Goal: Navigation & Orientation: Find specific page/section

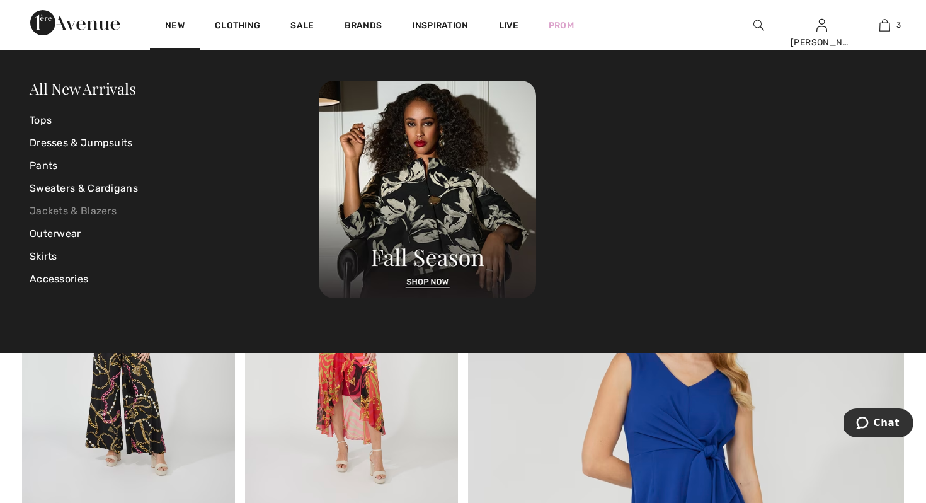
click at [92, 210] on link "Jackets & Blazers" at bounding box center [174, 211] width 289 height 23
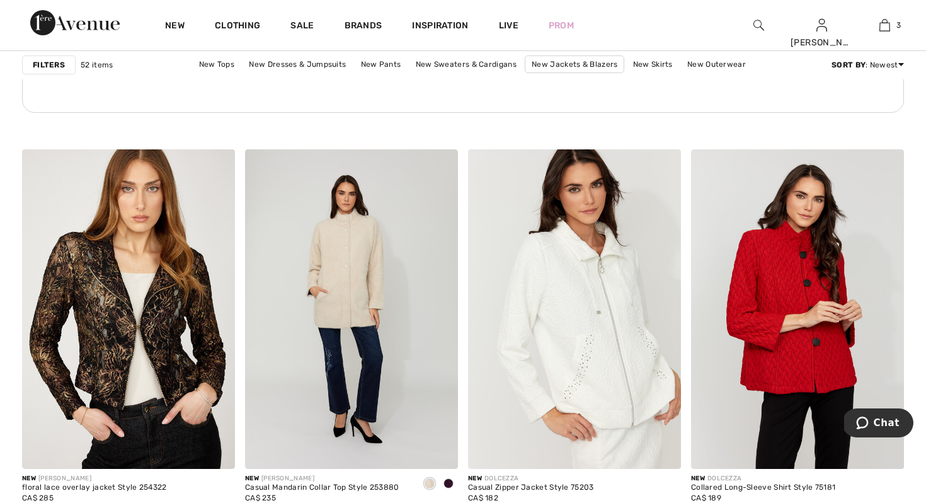
scroll to position [1713, 0]
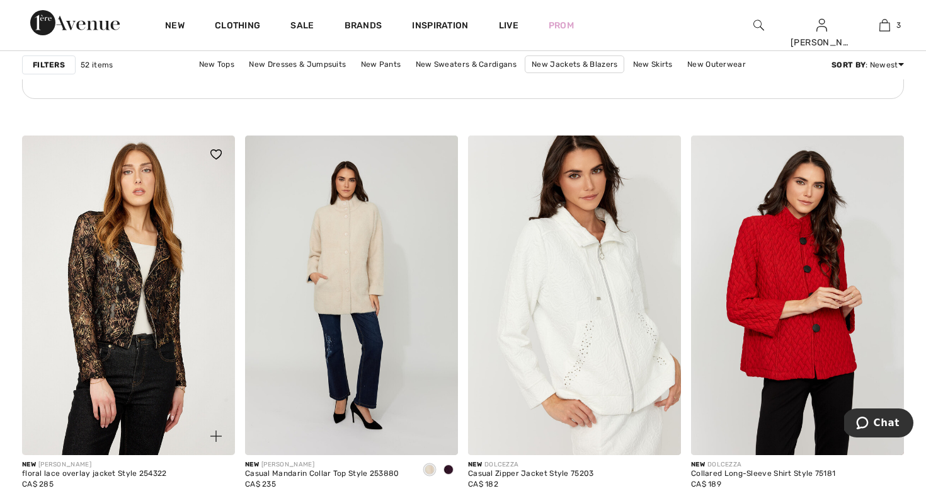
click at [125, 268] on img at bounding box center [128, 294] width 213 height 319
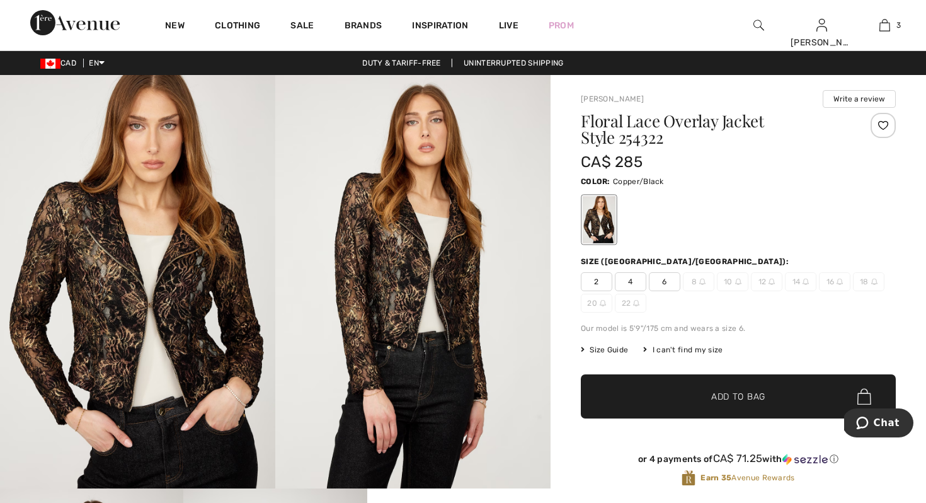
click at [884, 123] on div at bounding box center [882, 125] width 25 height 25
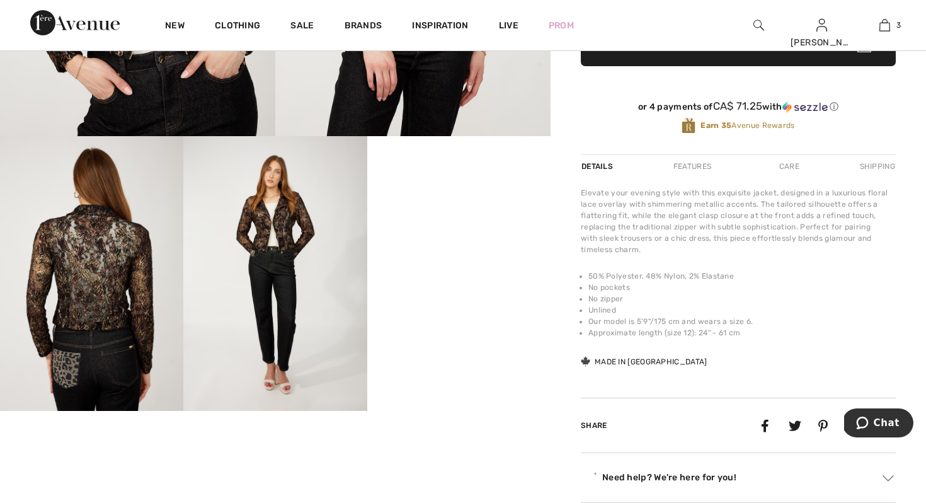
scroll to position [353, 0]
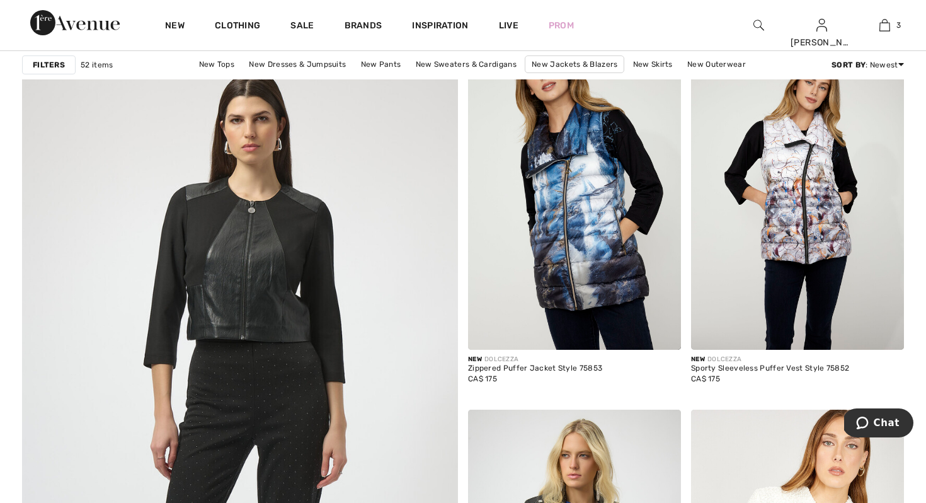
scroll to position [3101, 0]
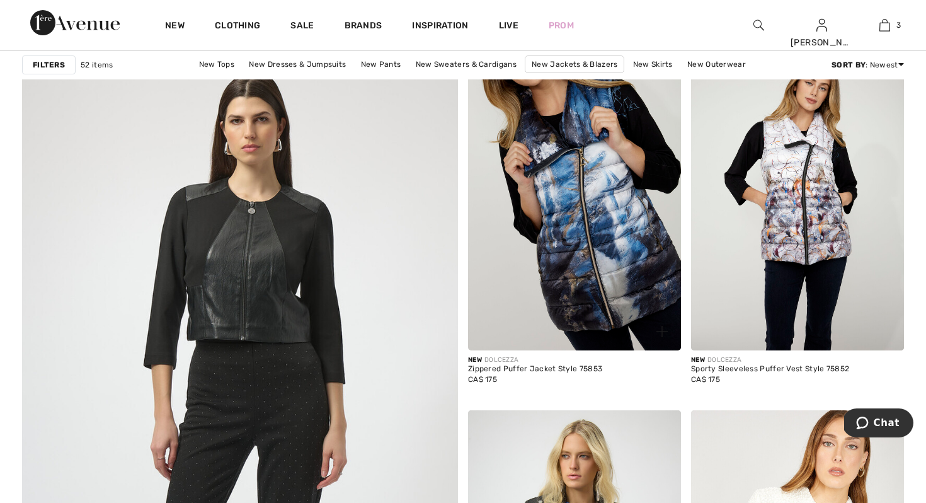
click at [593, 210] on img at bounding box center [574, 190] width 213 height 319
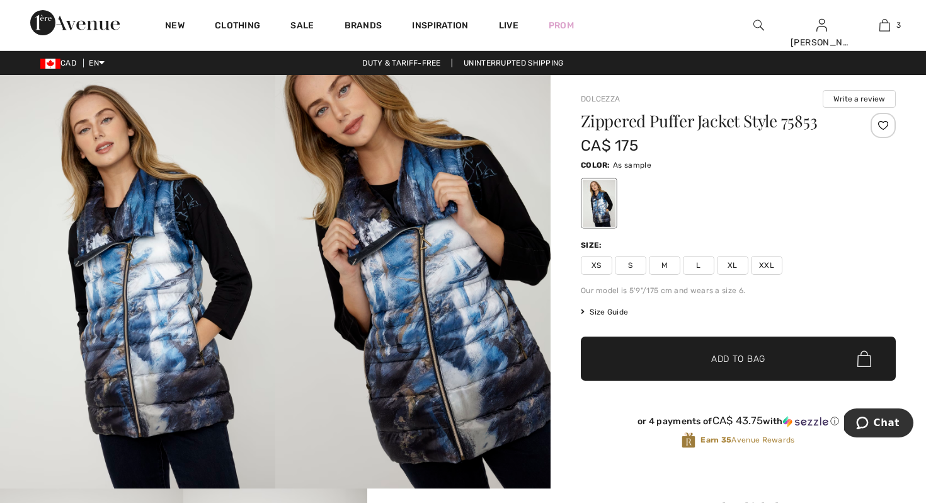
click at [882, 123] on div at bounding box center [882, 125] width 25 height 25
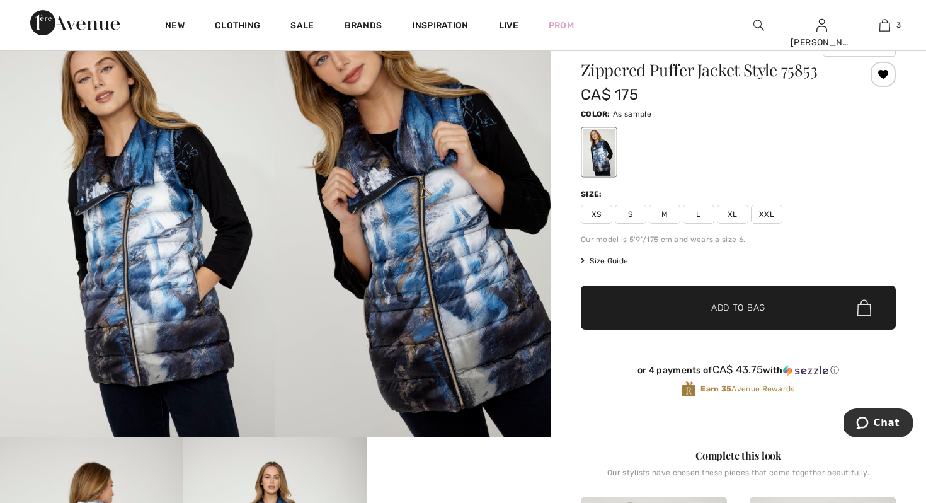
scroll to position [50, 0]
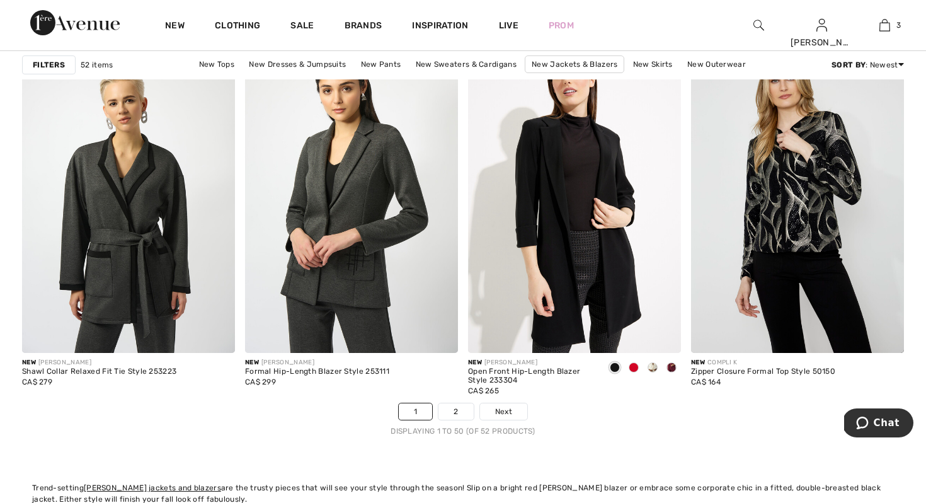
scroll to position [5545, 0]
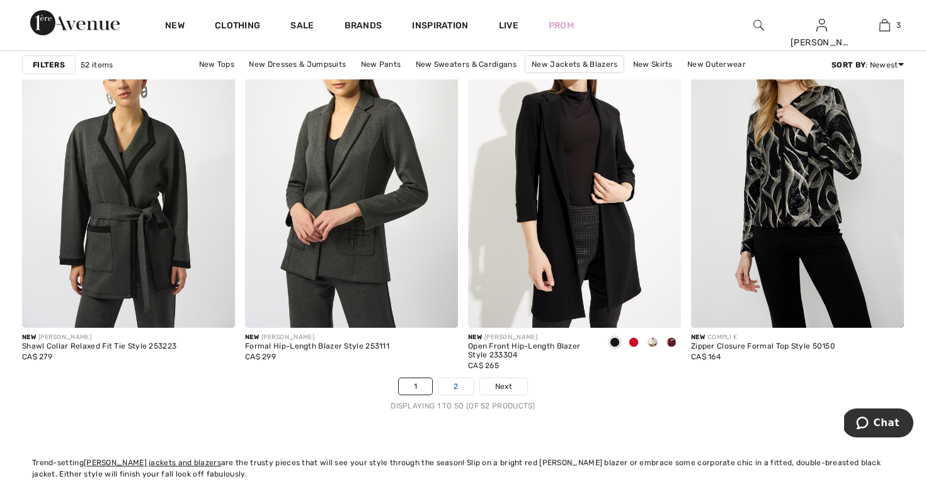
click at [460, 382] on link "2" at bounding box center [455, 386] width 35 height 16
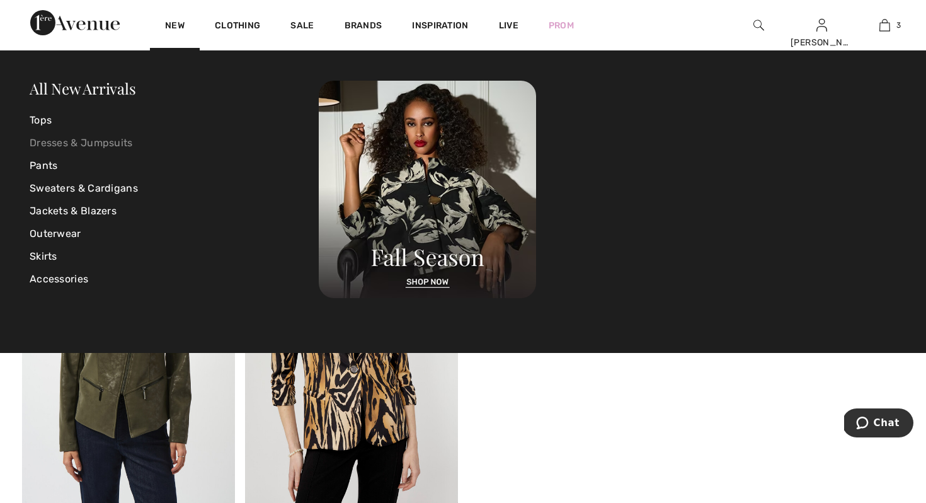
click at [57, 140] on link "Dresses & Jumpsuits" at bounding box center [174, 143] width 289 height 23
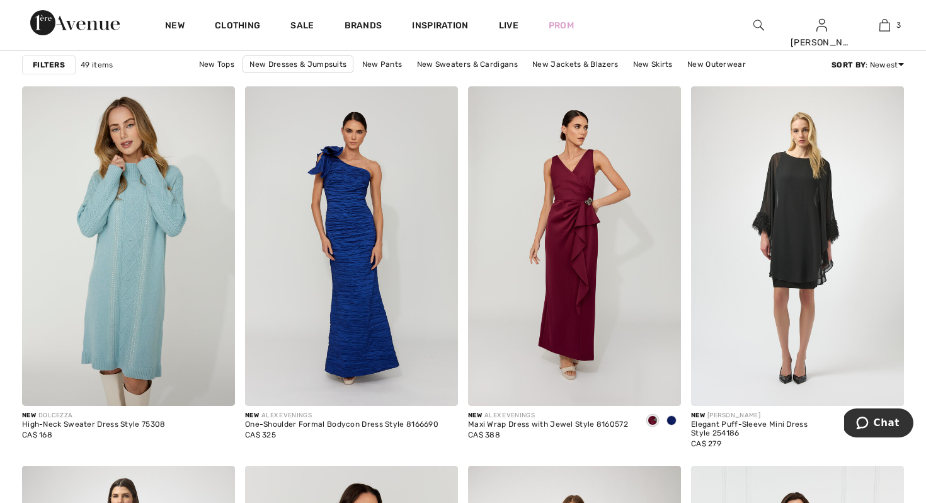
scroll to position [1764, 0]
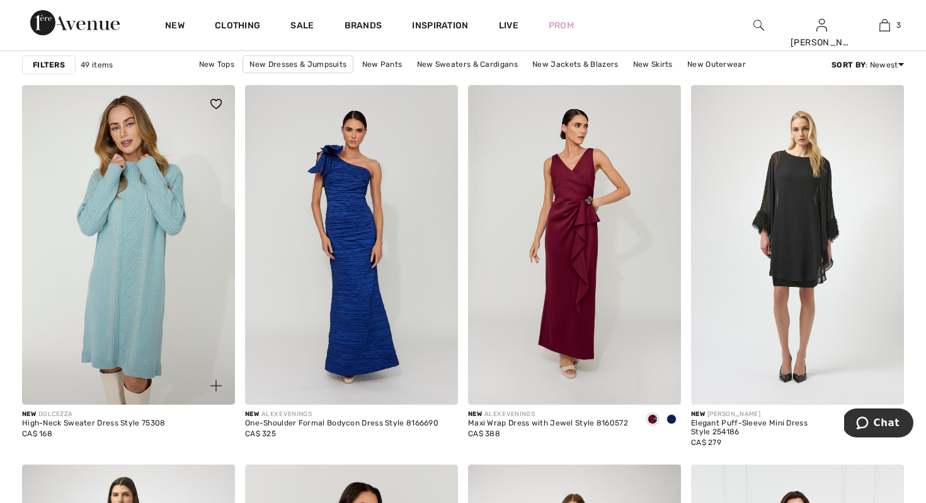
click at [152, 276] on img at bounding box center [128, 244] width 213 height 319
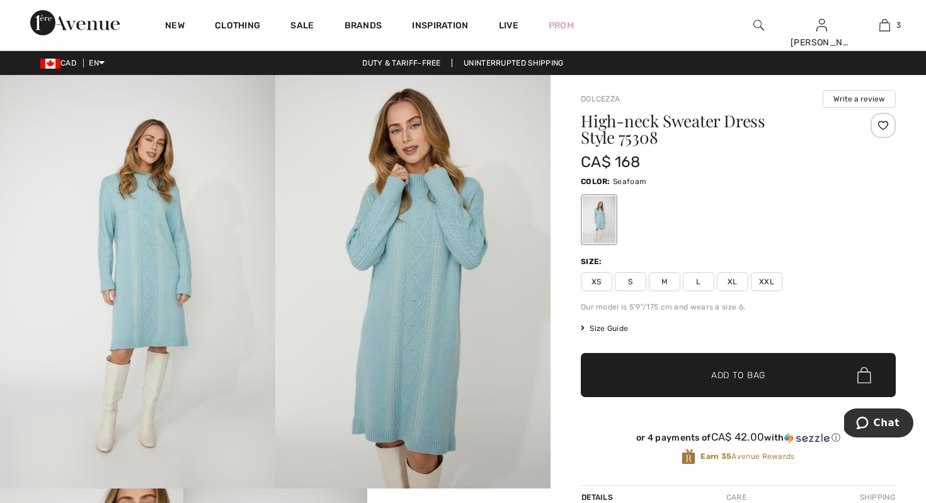
click at [883, 123] on div at bounding box center [882, 125] width 25 height 25
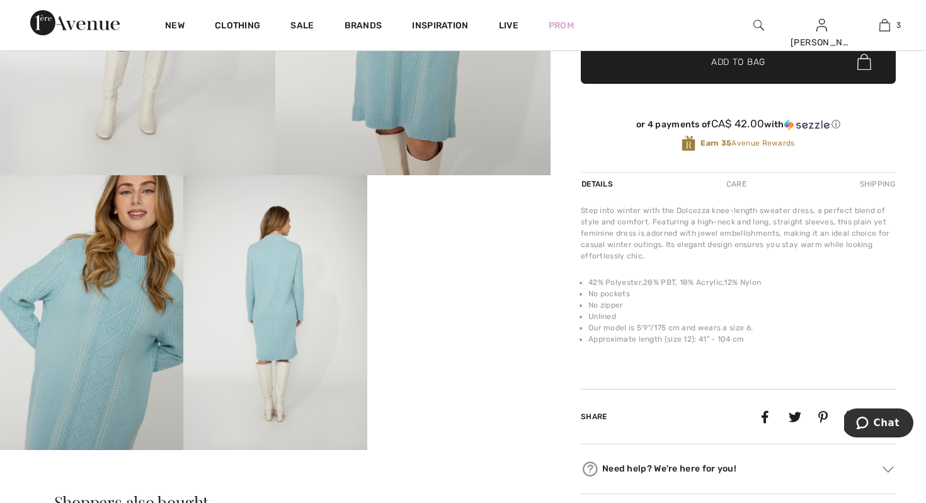
scroll to position [328, 0]
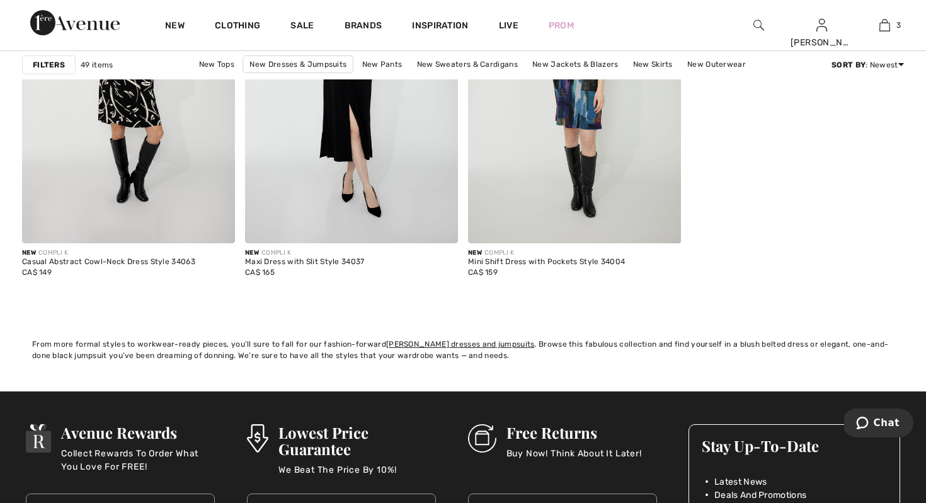
scroll to position [5643, 0]
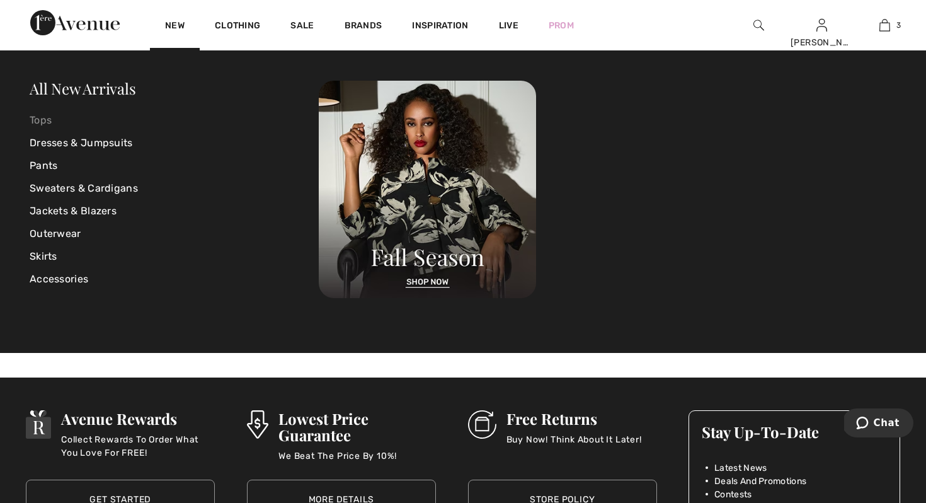
click at [50, 117] on link "Tops" at bounding box center [174, 120] width 289 height 23
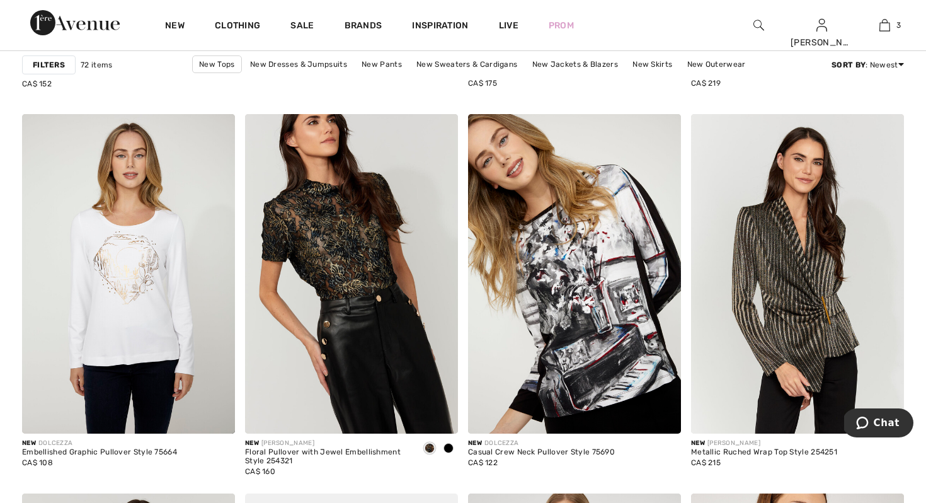
scroll to position [3779, 0]
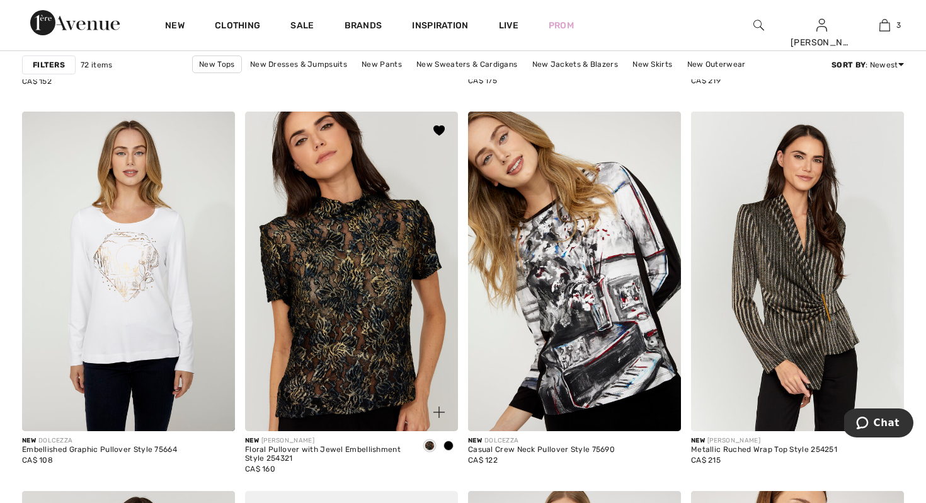
click at [374, 262] on img at bounding box center [351, 270] width 213 height 319
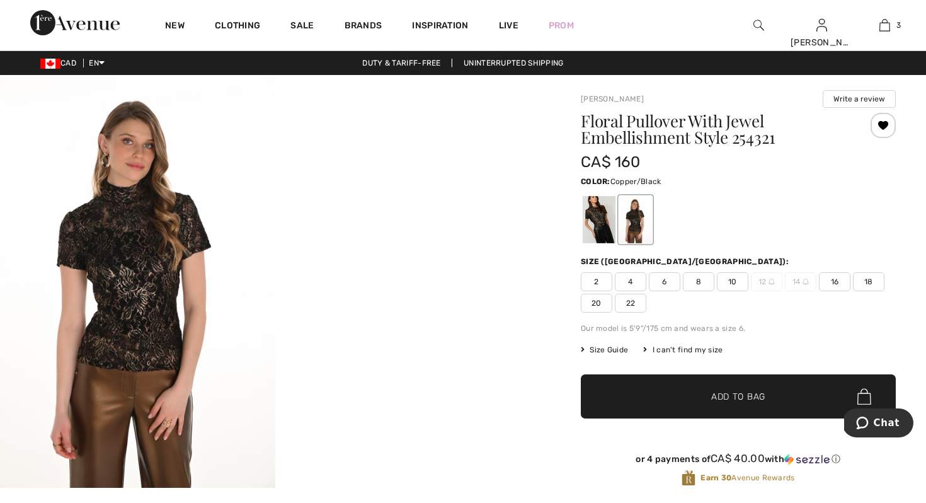
click at [884, 121] on div at bounding box center [882, 125] width 25 height 25
click at [884, 121] on div "Removed from Wishlist" at bounding box center [882, 125] width 25 height 25
click at [601, 220] on div at bounding box center [599, 219] width 33 height 47
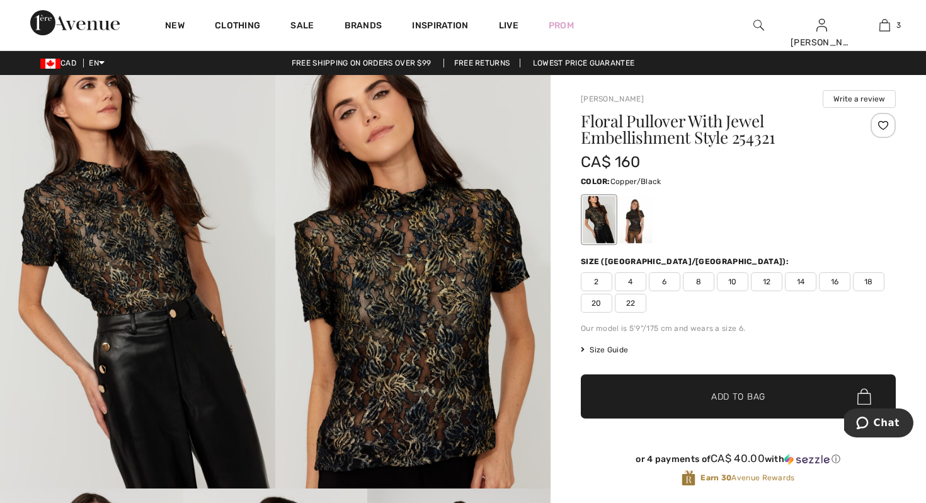
click at [639, 218] on div at bounding box center [635, 219] width 33 height 47
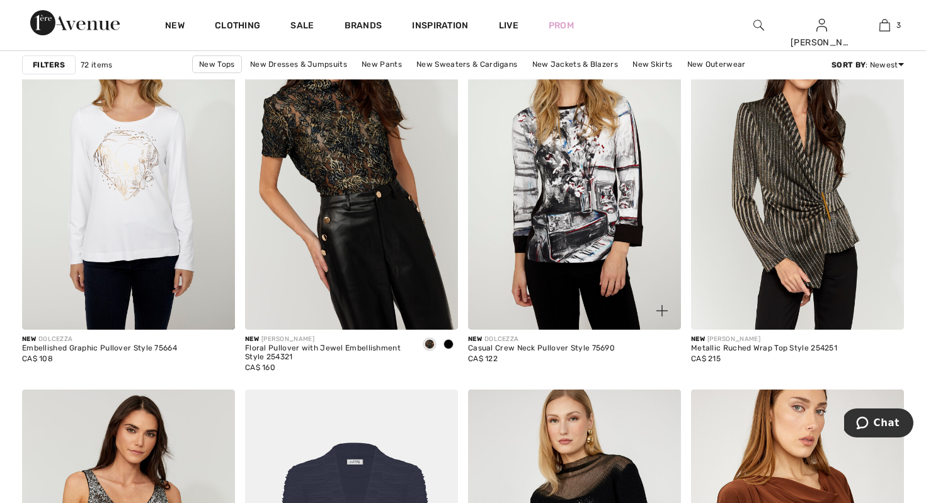
scroll to position [3880, 0]
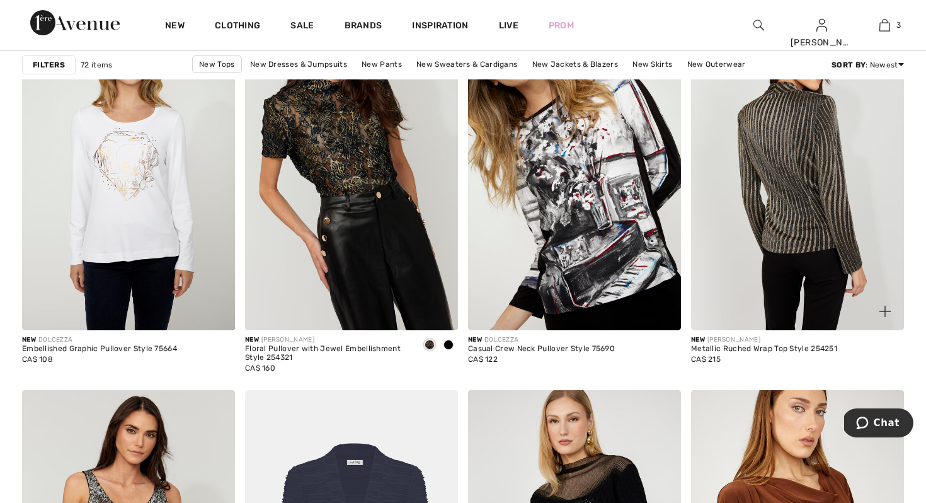
click at [797, 162] on img at bounding box center [797, 170] width 213 height 319
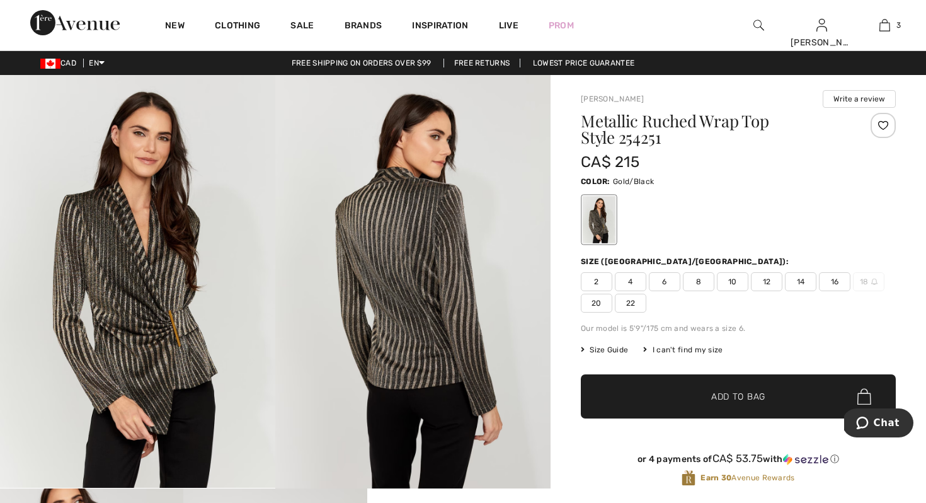
click at [880, 125] on div at bounding box center [882, 125] width 25 height 25
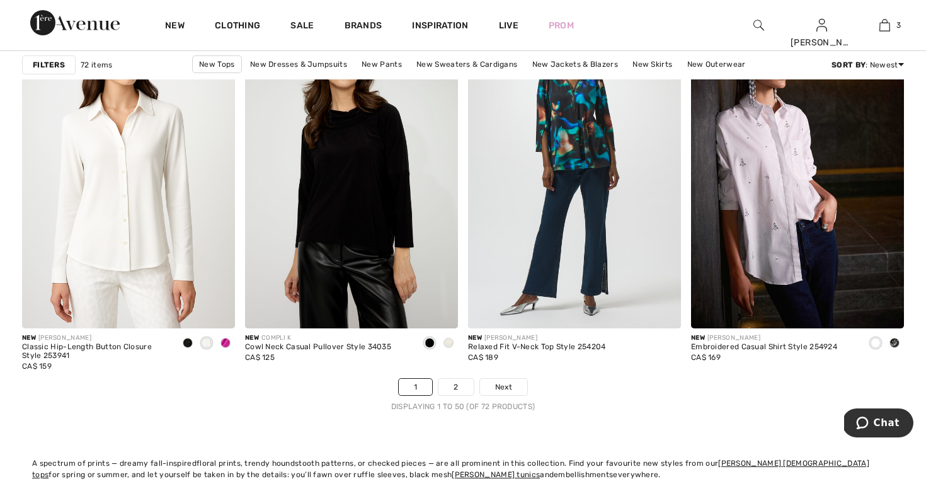
scroll to position [5568, 0]
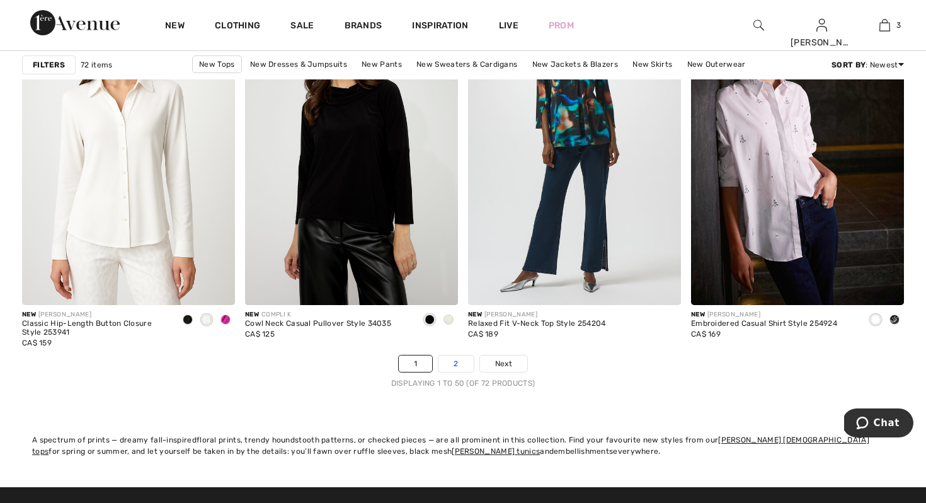
click at [462, 366] on link "2" at bounding box center [455, 363] width 35 height 16
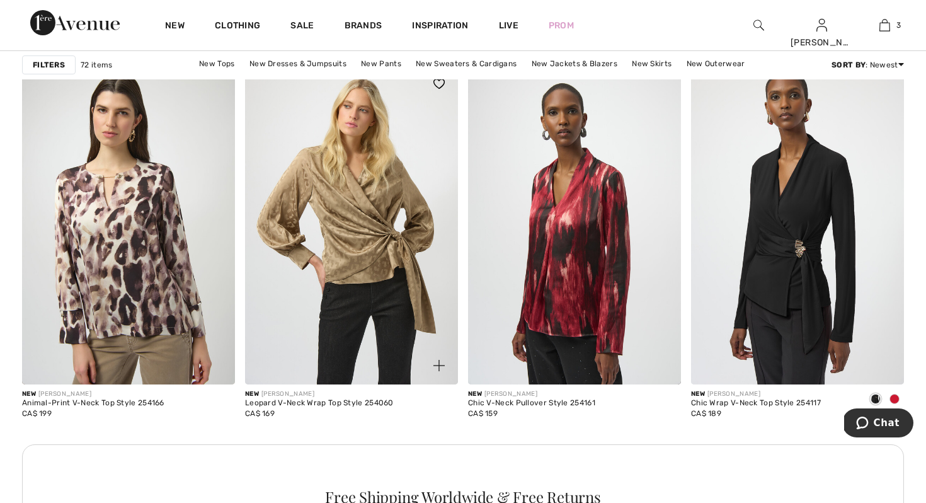
scroll to position [1260, 0]
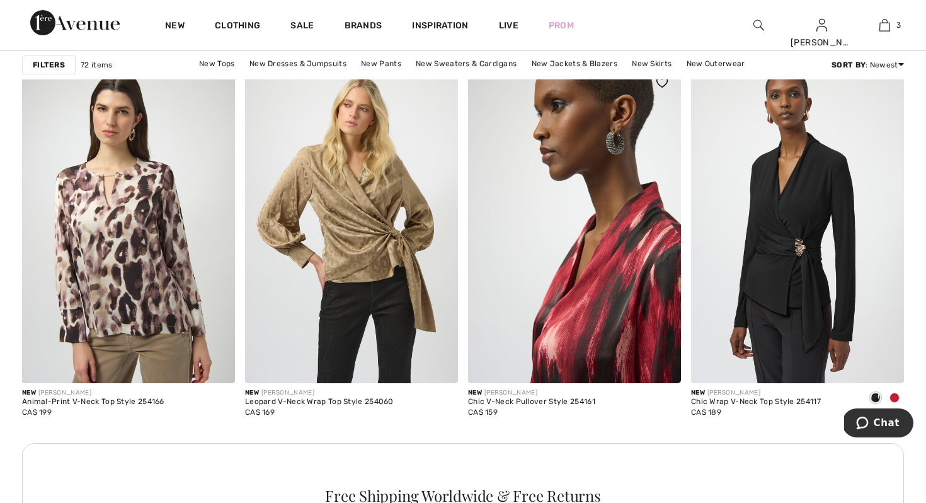
click at [624, 267] on img at bounding box center [574, 223] width 213 height 319
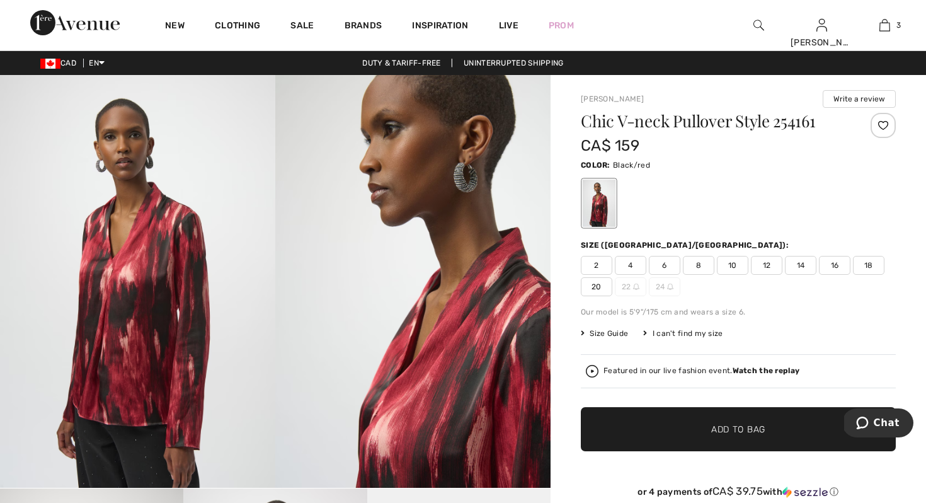
click at [886, 120] on div at bounding box center [882, 125] width 25 height 25
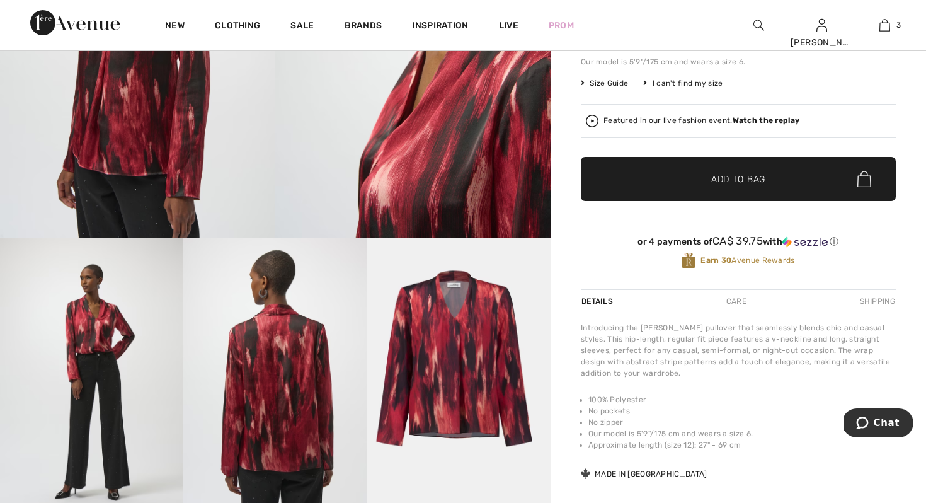
scroll to position [252, 0]
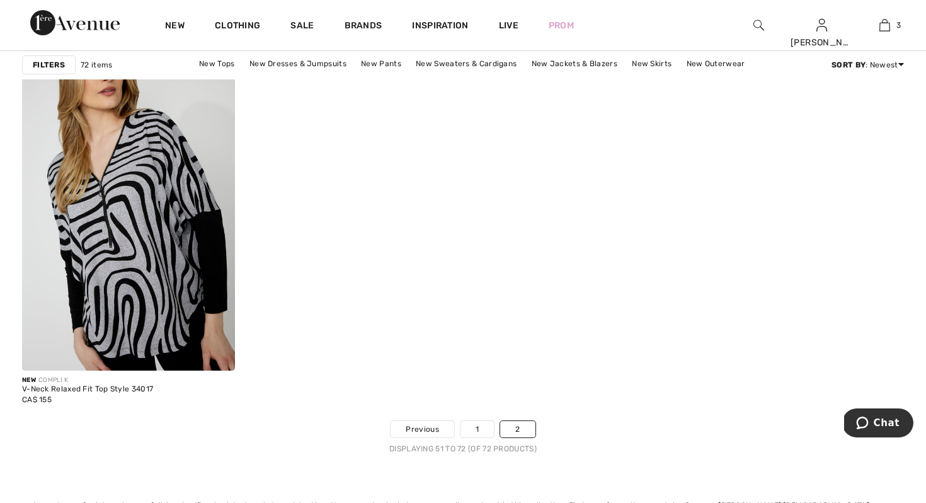
scroll to position [2570, 0]
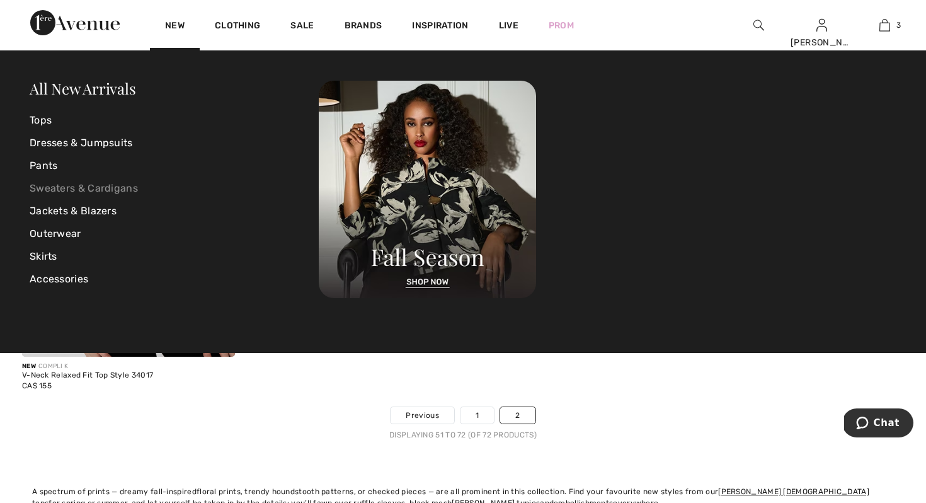
click at [54, 185] on link "Sweaters & Cardigans" at bounding box center [174, 188] width 289 height 23
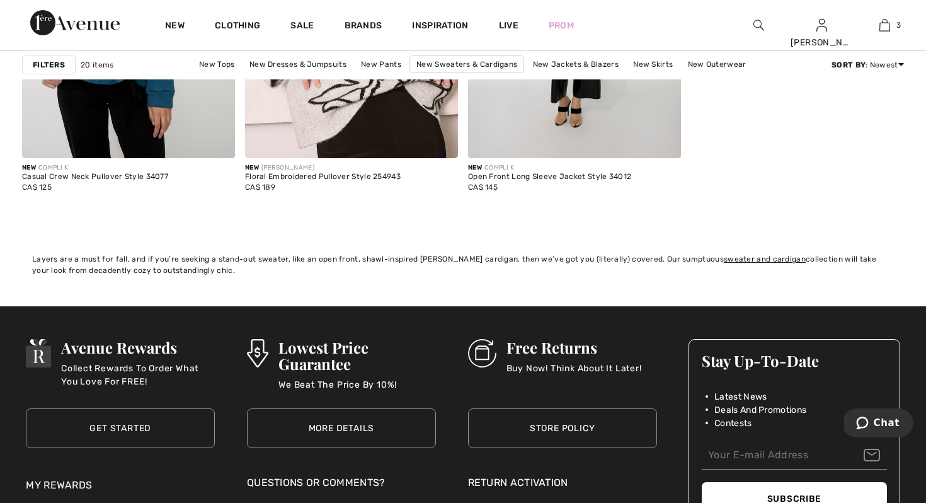
scroll to position [2419, 0]
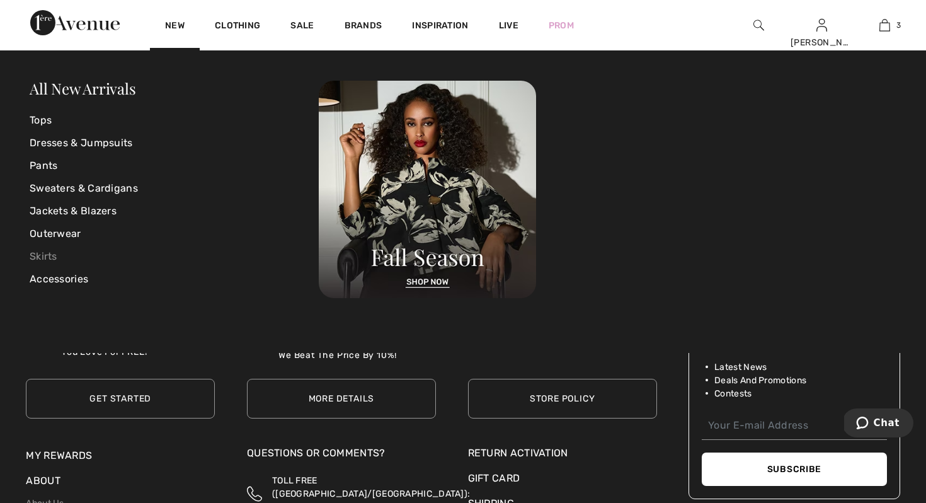
click at [57, 251] on link "Skirts" at bounding box center [174, 256] width 289 height 23
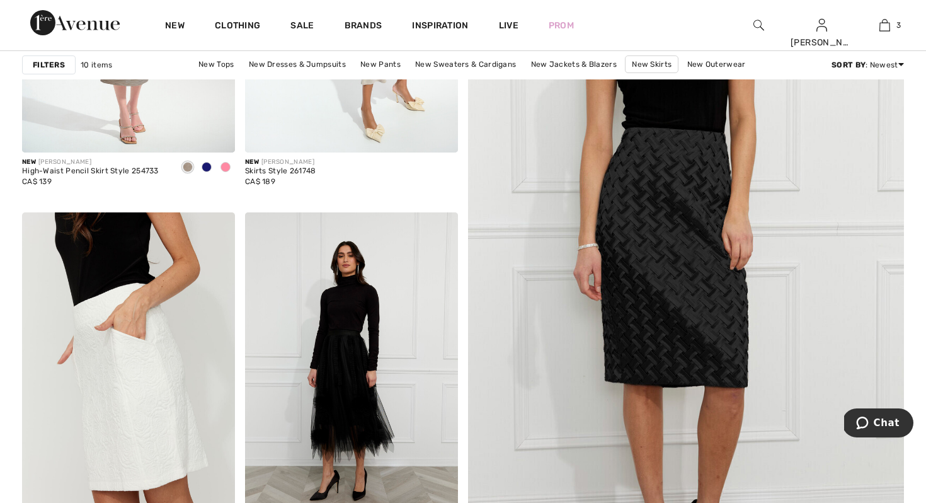
scroll to position [378, 0]
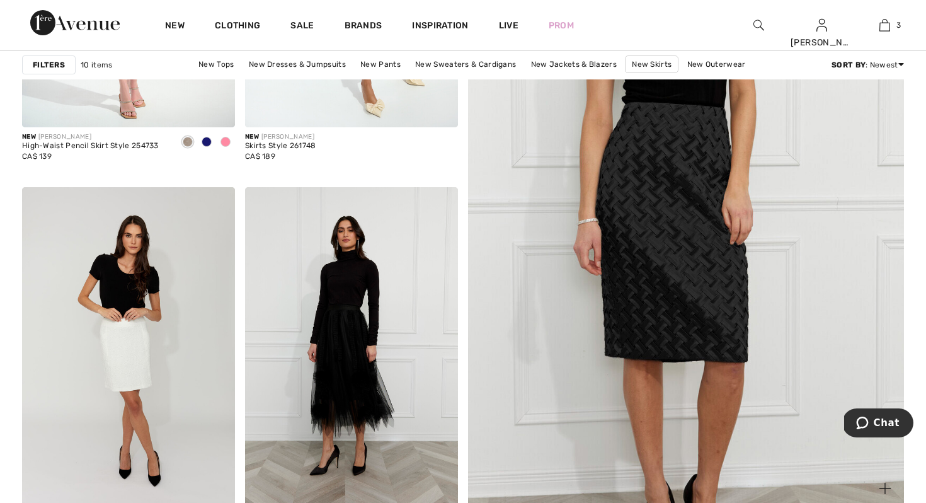
click at [706, 244] on img at bounding box center [686, 200] width 523 height 785
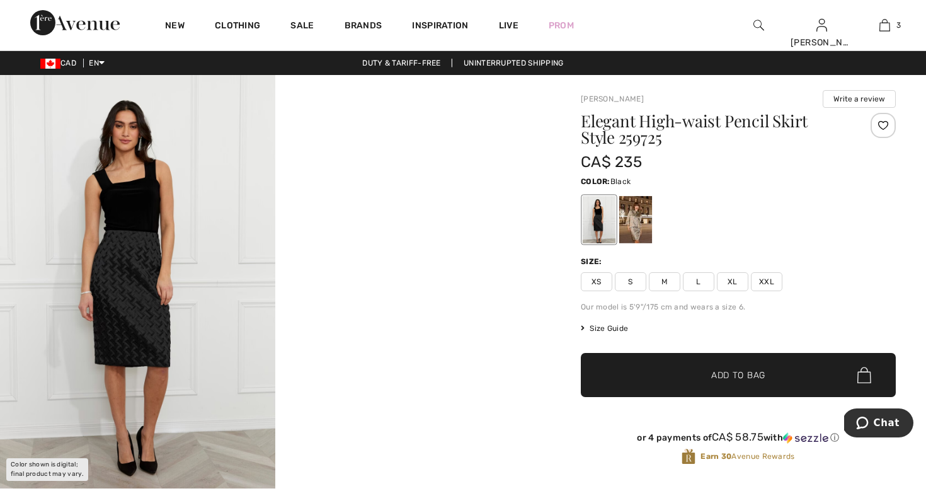
click at [882, 124] on div at bounding box center [882, 125] width 25 height 25
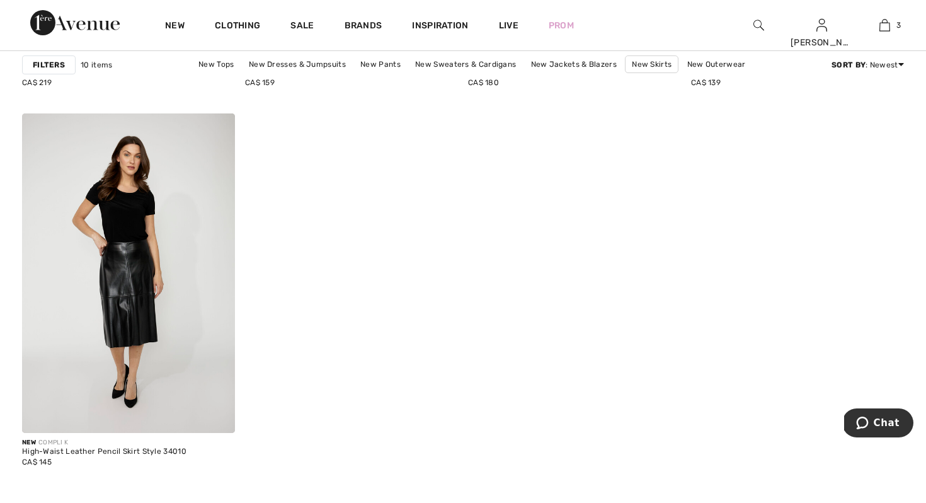
scroll to position [1209, 0]
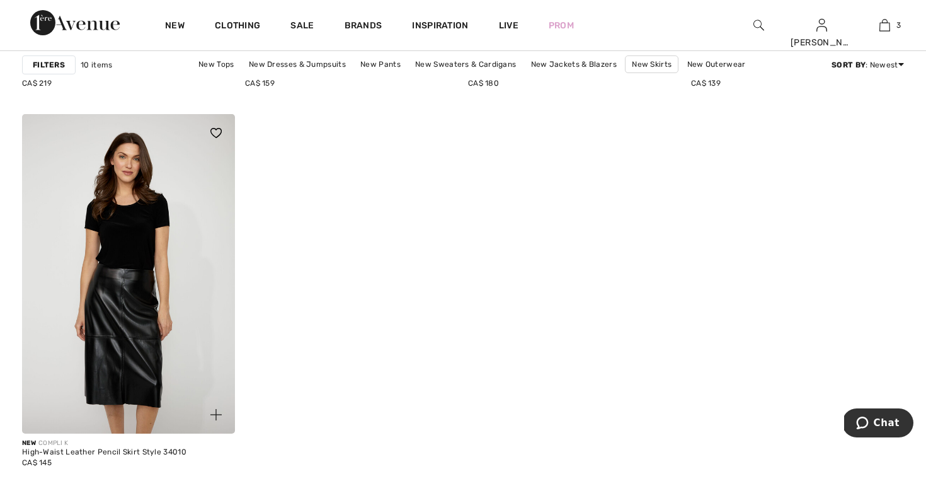
click at [140, 324] on img at bounding box center [128, 273] width 213 height 319
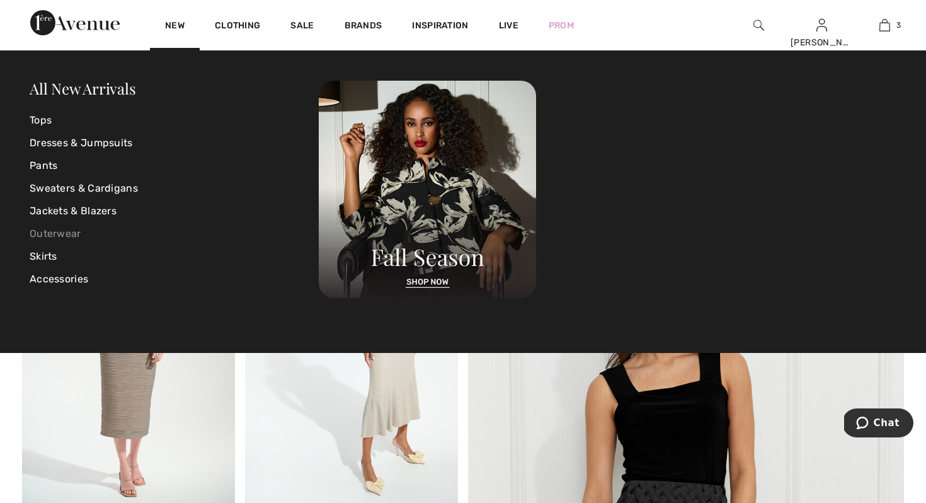
click at [53, 233] on link "Outerwear" at bounding box center [174, 233] width 289 height 23
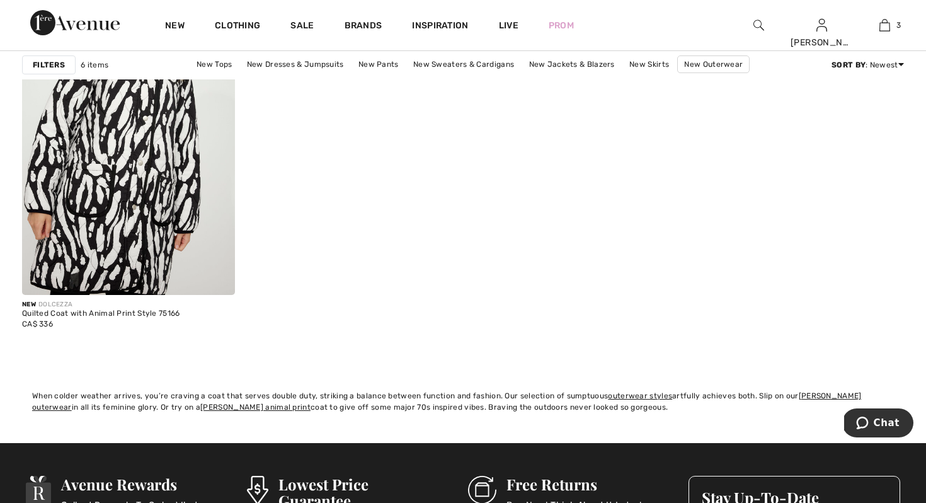
scroll to position [1008, 0]
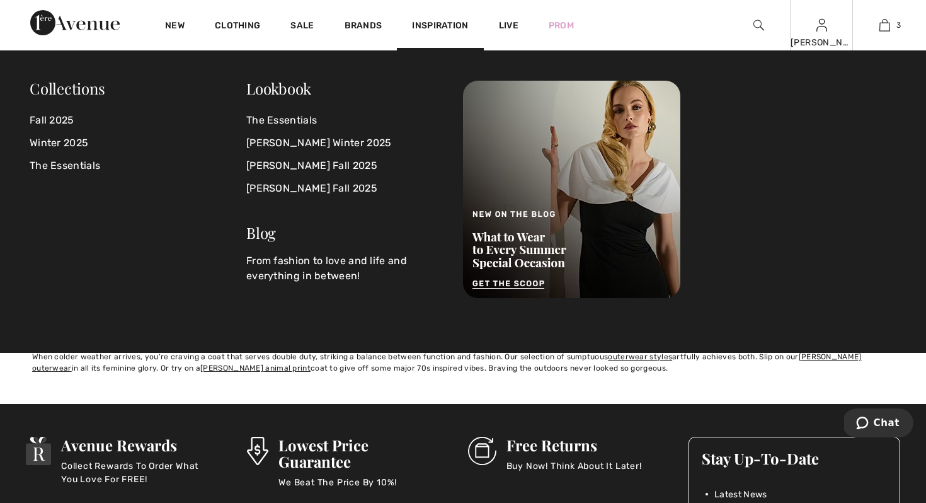
click at [821, 32] on img at bounding box center [821, 25] width 11 height 15
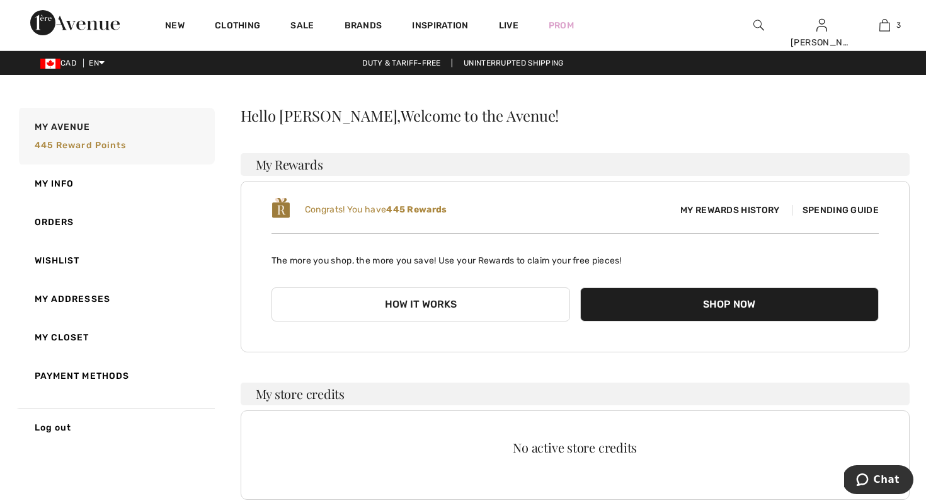
click at [821, 32] on img at bounding box center [821, 25] width 11 height 15
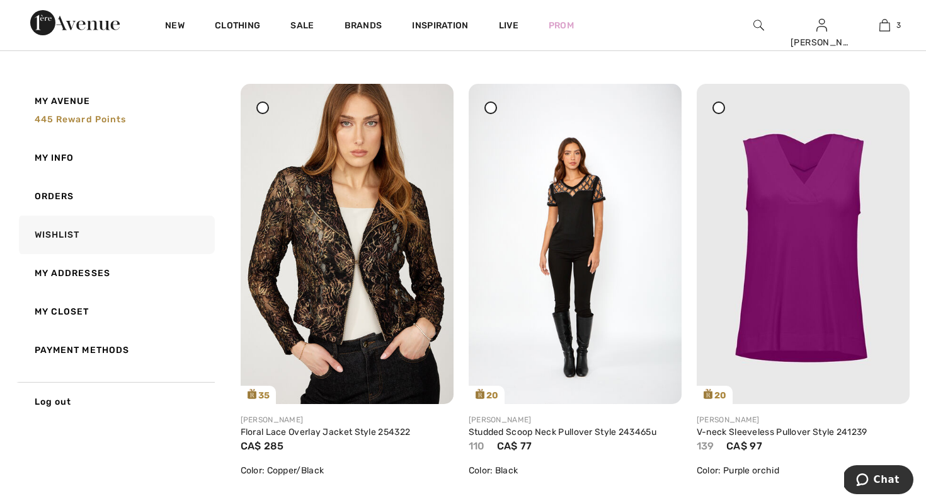
scroll to position [1008, 0]
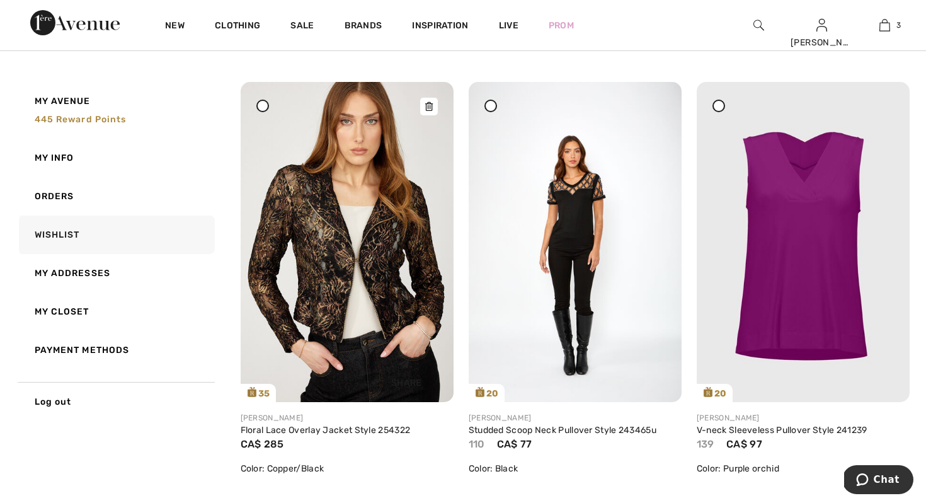
click at [396, 256] on img at bounding box center [347, 241] width 213 height 319
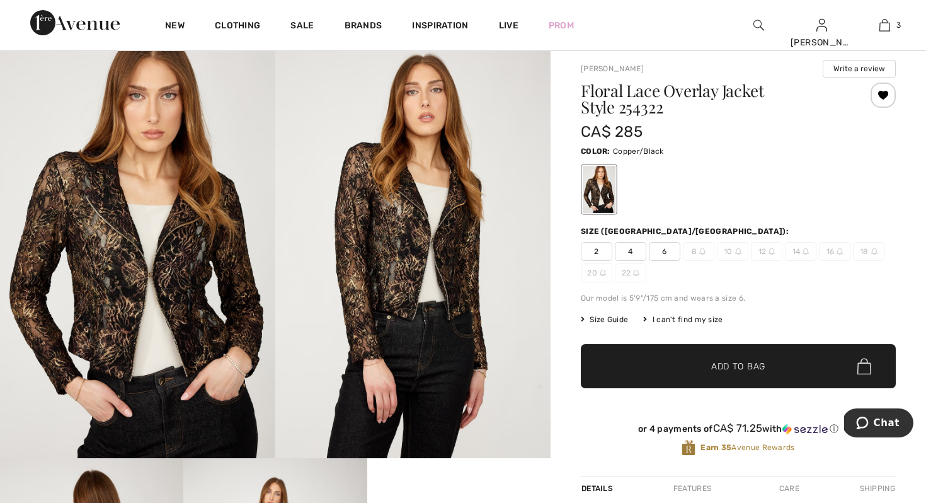
scroll to position [25, 0]
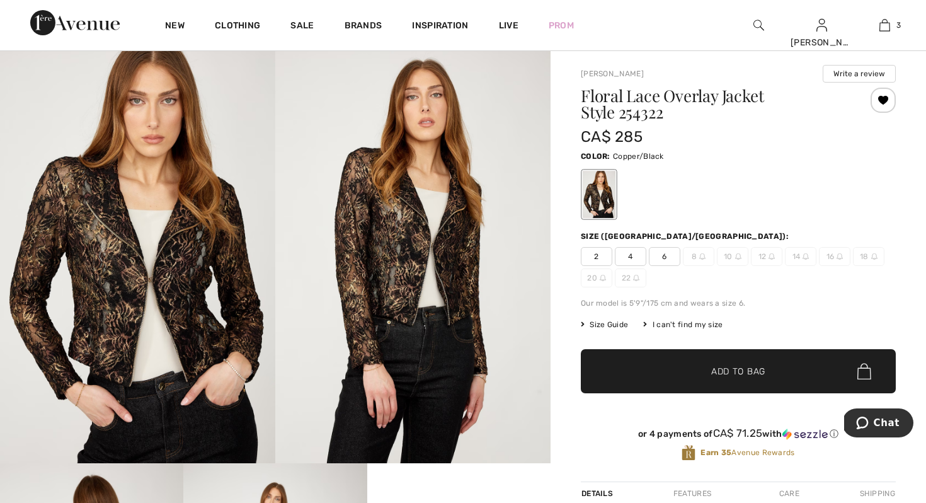
click at [386, 248] on img at bounding box center [412, 256] width 275 height 413
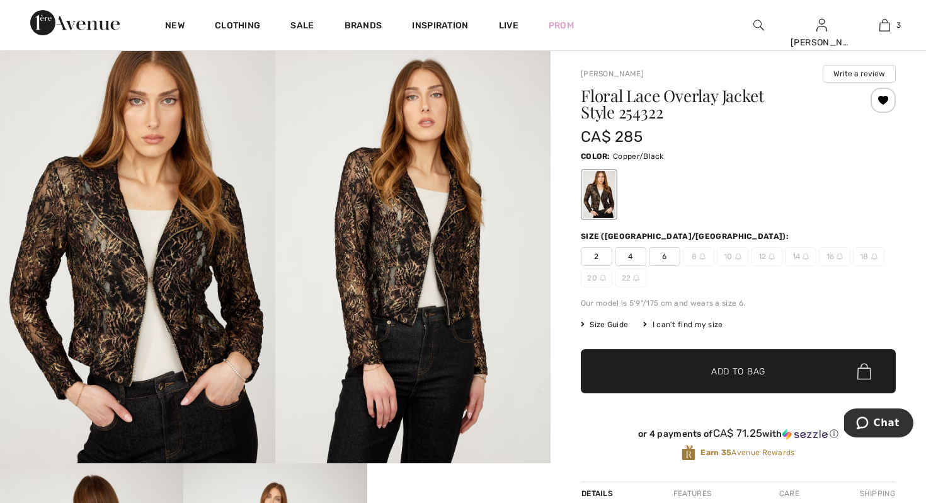
click at [338, 210] on img at bounding box center [412, 256] width 275 height 413
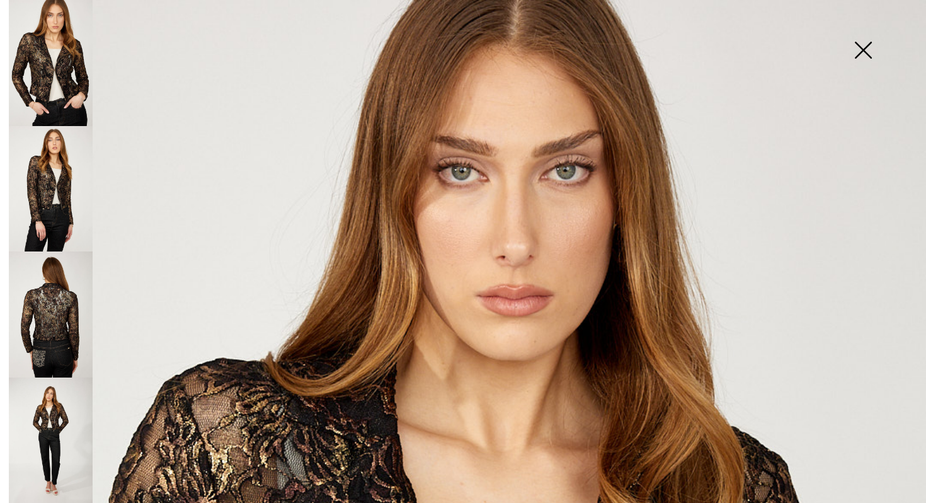
click at [38, 191] on img at bounding box center [51, 189] width 84 height 126
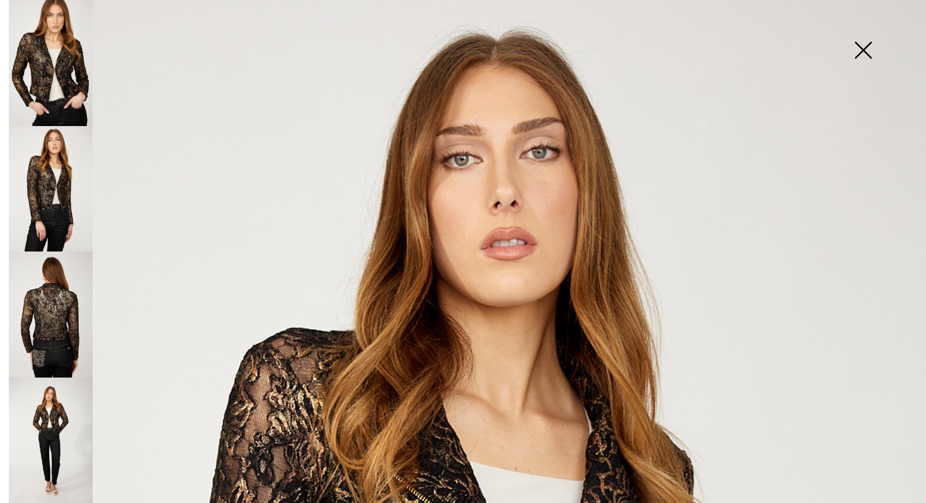
click at [55, 315] on img at bounding box center [51, 314] width 84 height 126
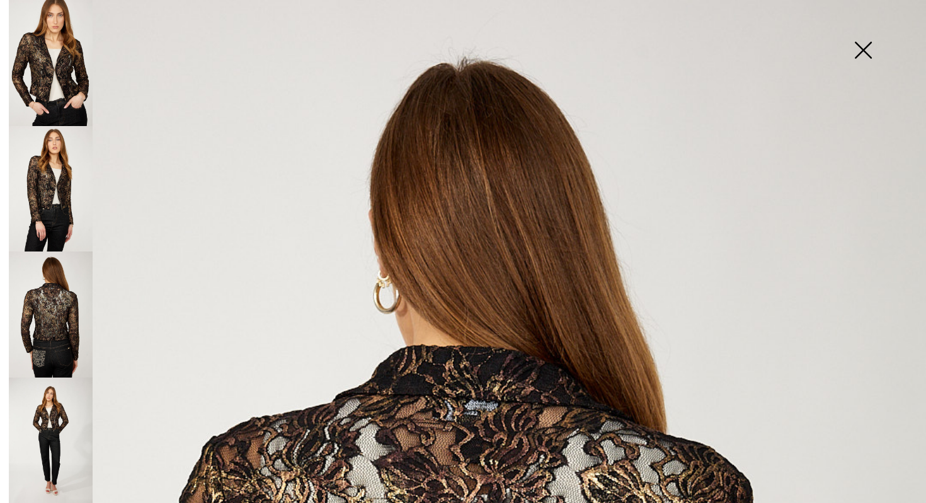
click at [59, 406] on img at bounding box center [51, 440] width 84 height 126
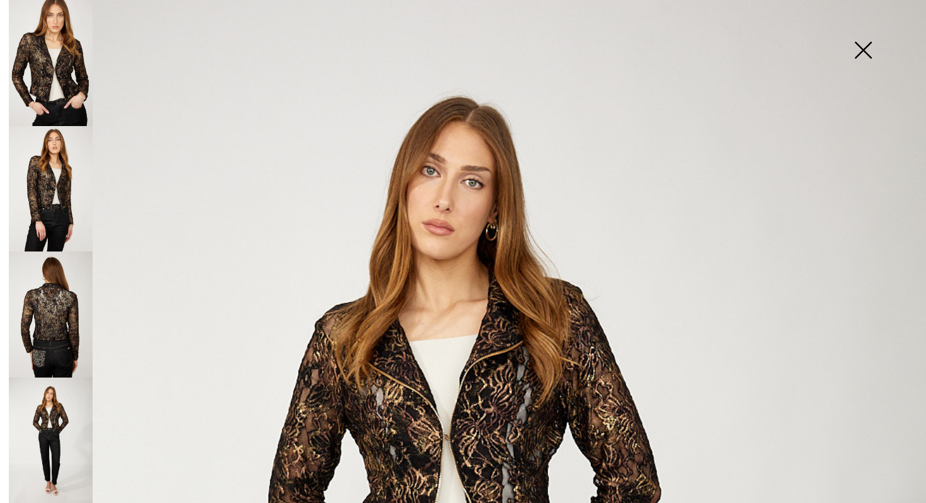
click at [63, 69] on img at bounding box center [51, 63] width 84 height 126
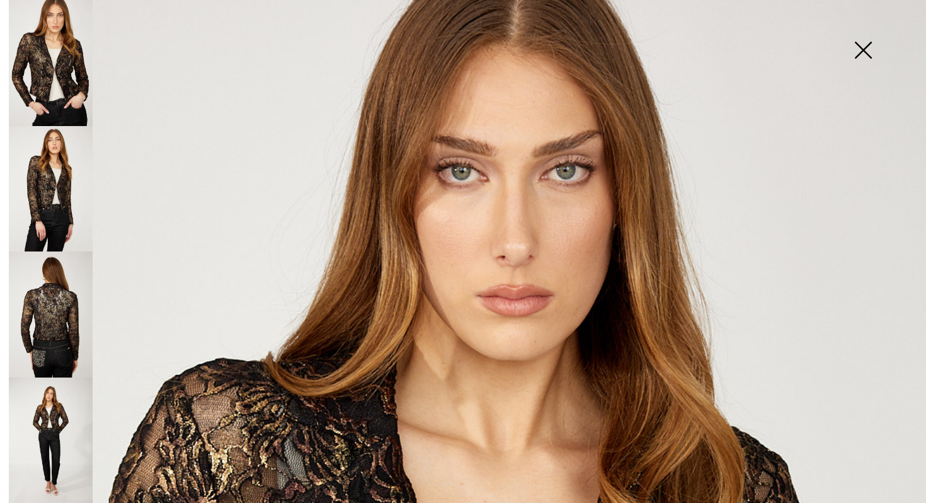
click at [868, 48] on img at bounding box center [862, 51] width 63 height 65
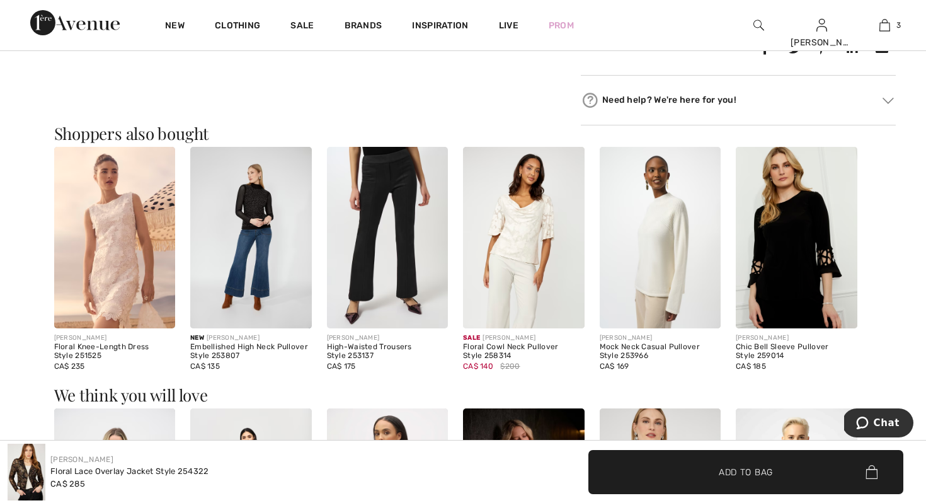
scroll to position [731, 0]
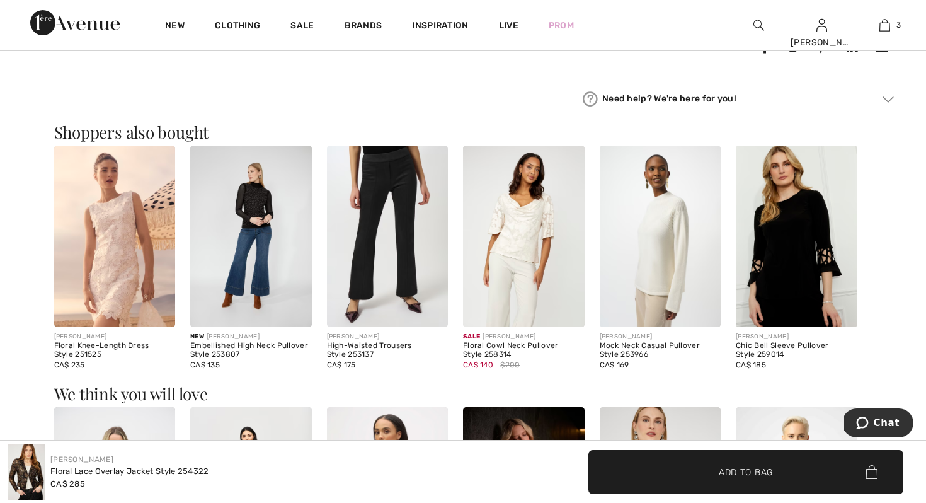
click at [127, 220] on img at bounding box center [115, 236] width 122 height 182
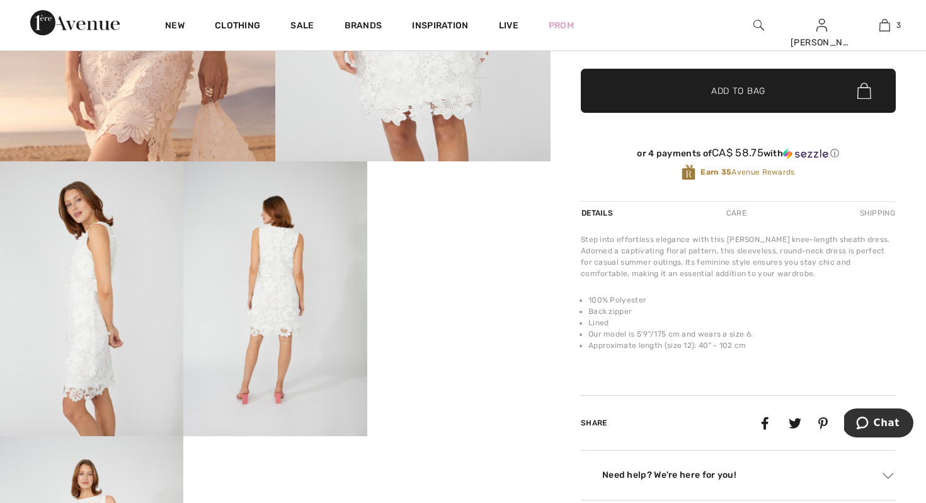
scroll to position [328, 0]
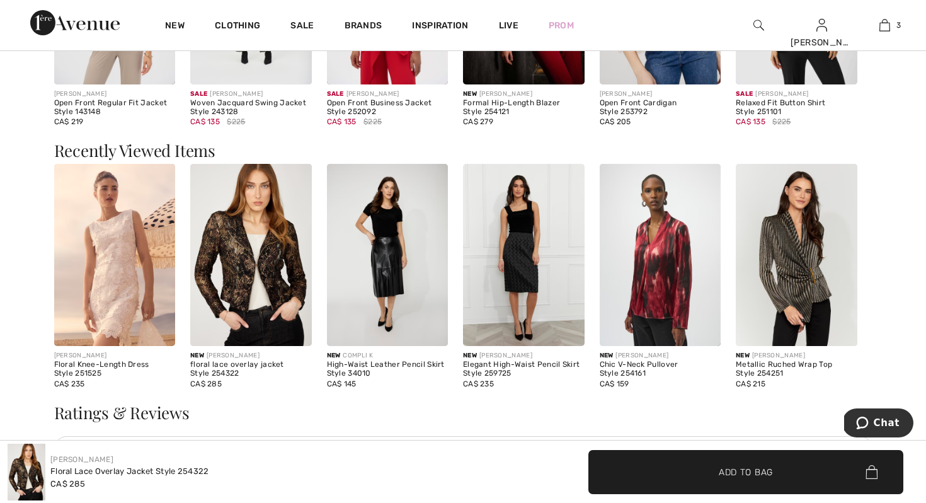
scroll to position [1234, 0]
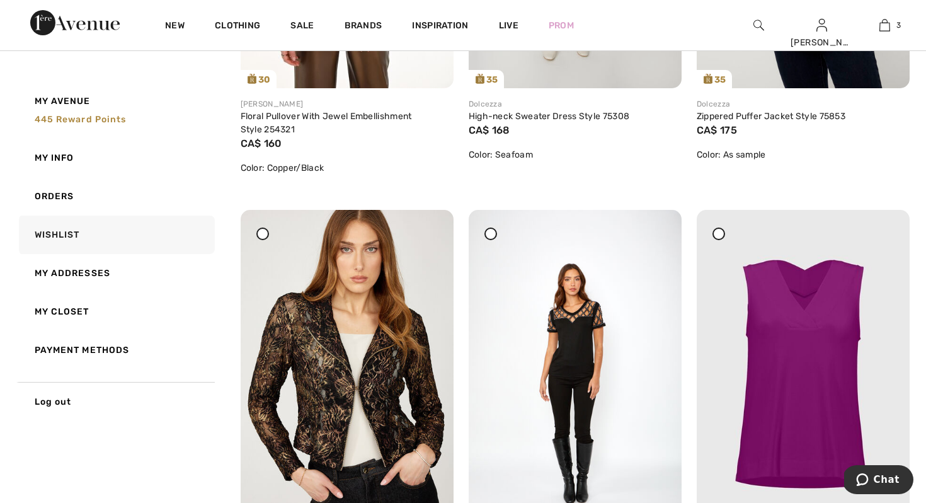
scroll to position [882, 0]
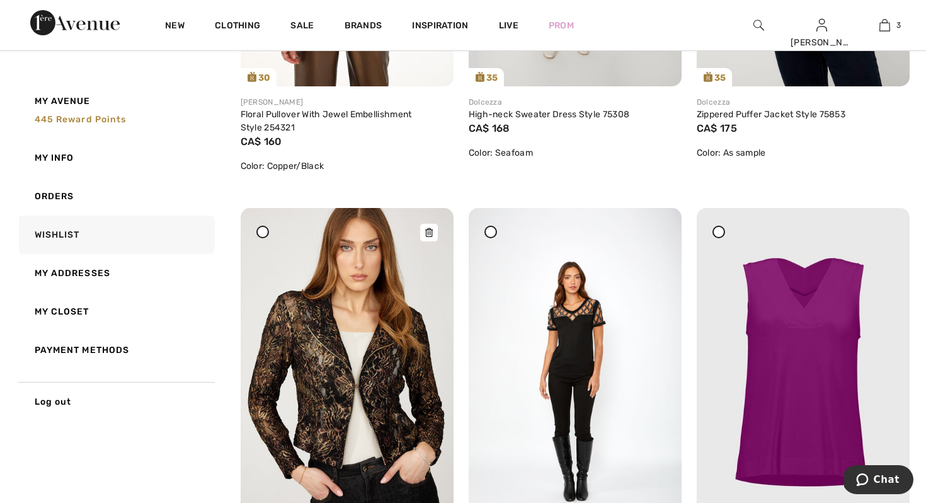
click at [426, 233] on icon at bounding box center [429, 232] width 8 height 9
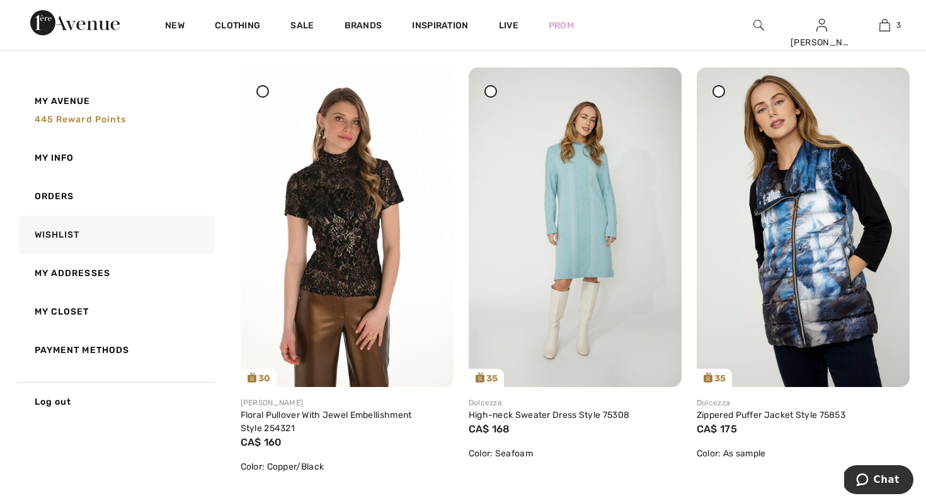
scroll to position [579, 0]
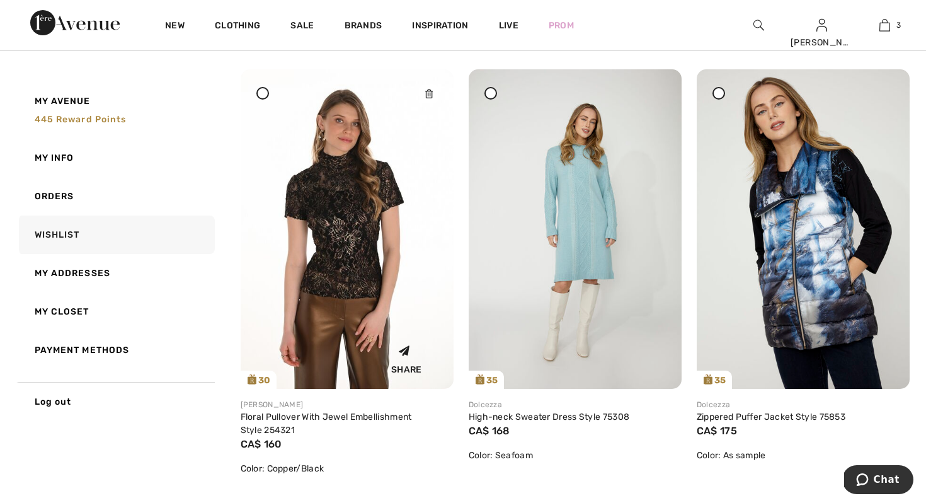
click at [365, 186] on img at bounding box center [347, 228] width 213 height 319
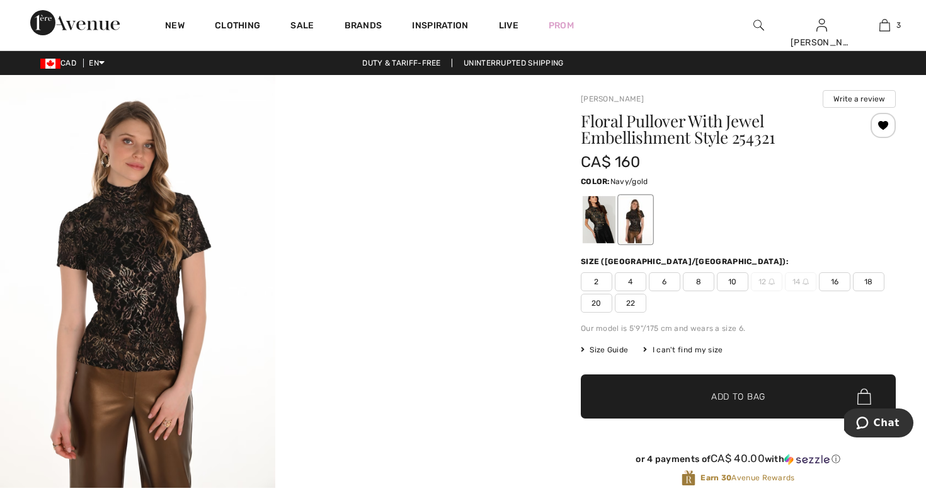
click at [600, 215] on div at bounding box center [599, 219] width 33 height 47
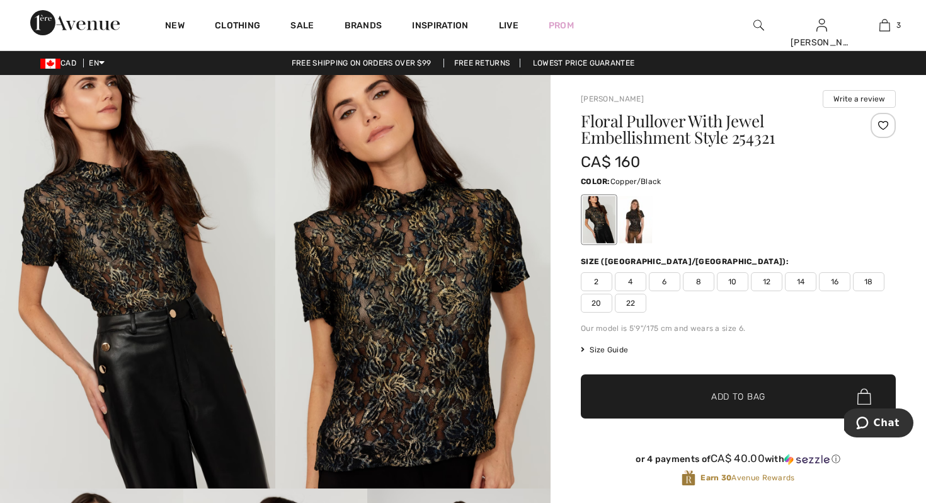
click at [637, 217] on div at bounding box center [635, 219] width 33 height 47
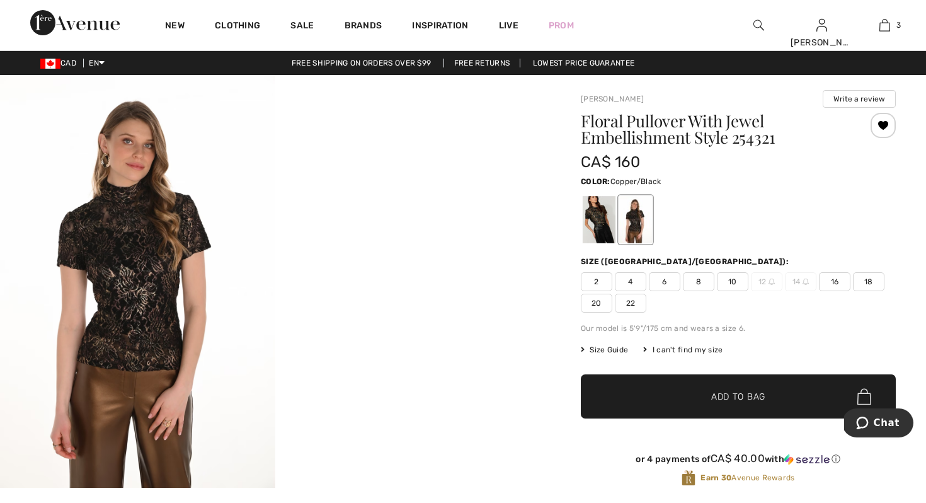
click at [147, 257] on img at bounding box center [137, 281] width 275 height 413
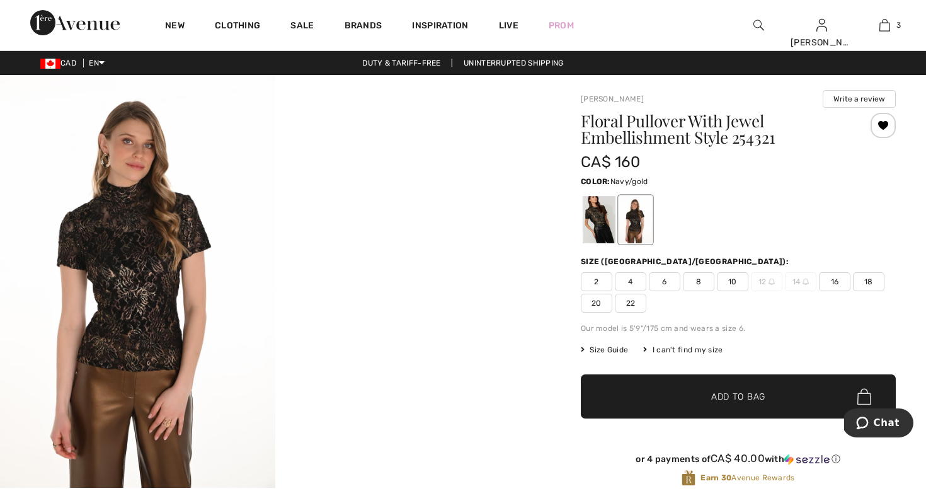
click at [606, 213] on div at bounding box center [599, 219] width 33 height 47
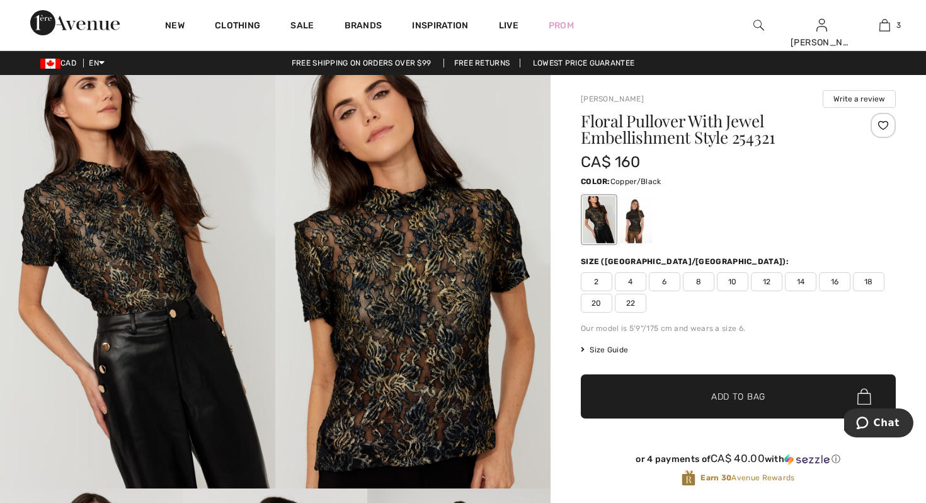
click at [634, 218] on div at bounding box center [635, 219] width 33 height 47
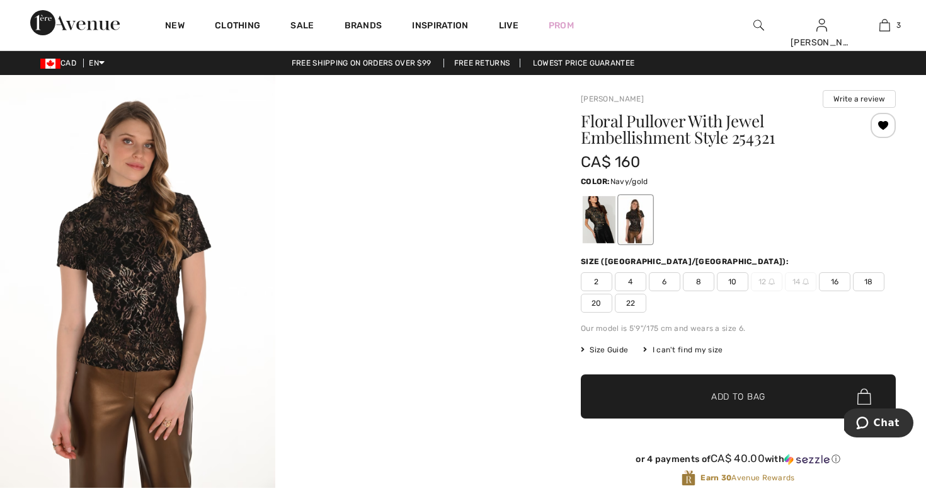
click at [588, 218] on div at bounding box center [599, 219] width 33 height 47
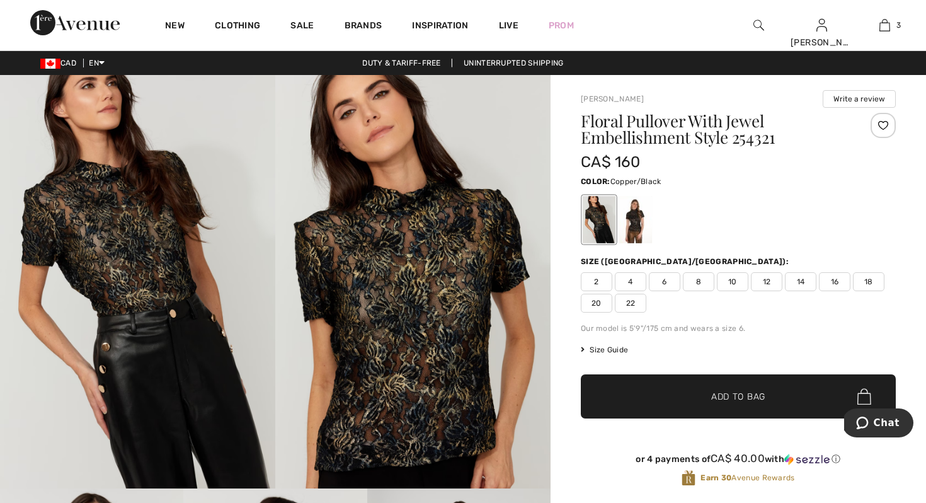
click at [634, 211] on div at bounding box center [635, 219] width 33 height 47
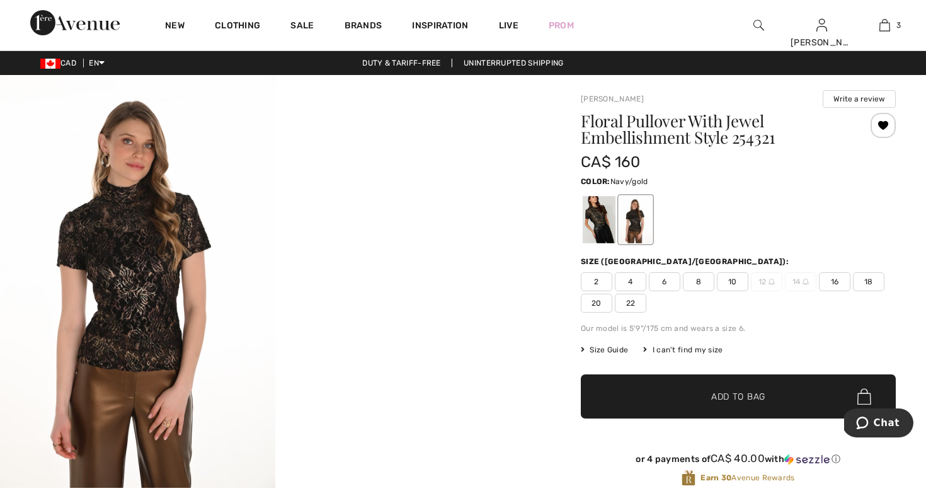
click at [587, 220] on div at bounding box center [599, 219] width 33 height 47
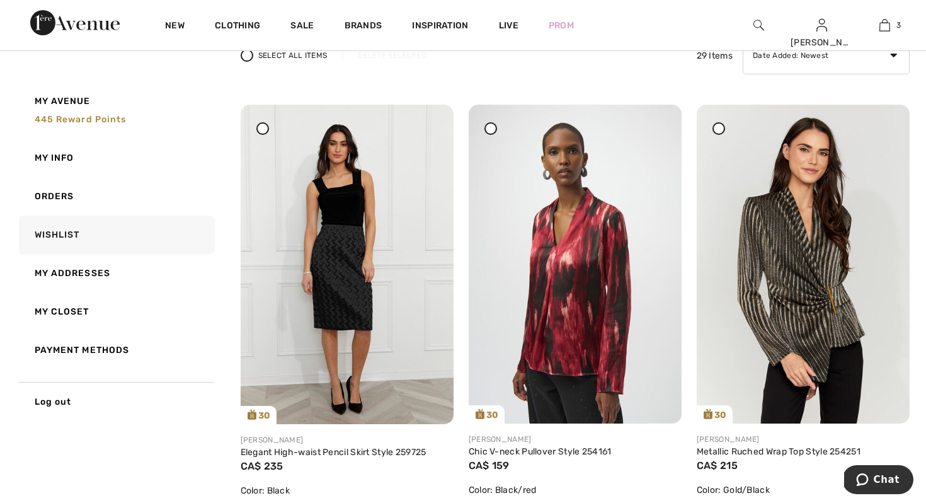
scroll to position [126, 0]
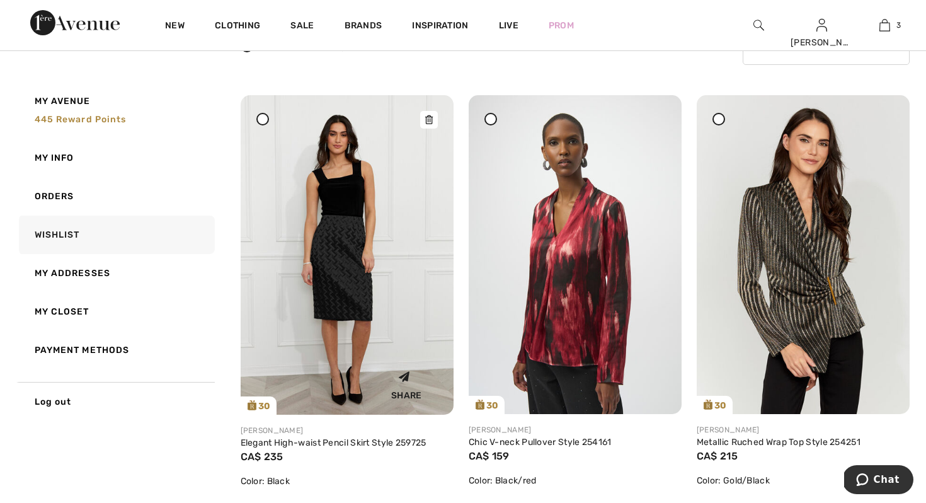
click at [427, 117] on icon at bounding box center [429, 119] width 8 height 9
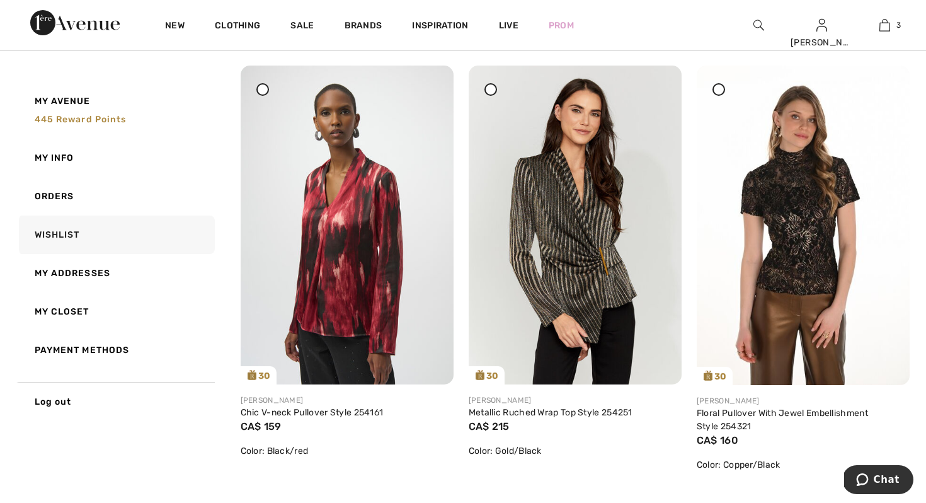
scroll to position [151, 0]
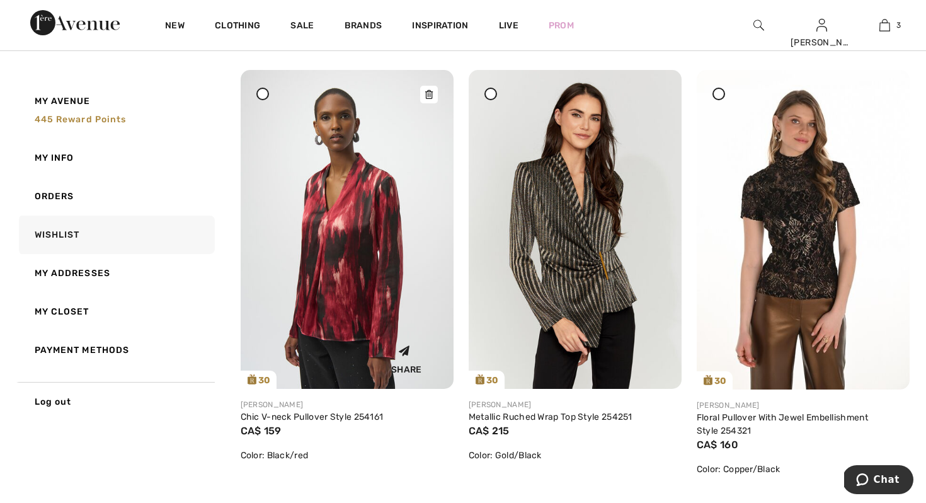
click at [428, 89] on div at bounding box center [429, 95] width 18 height 18
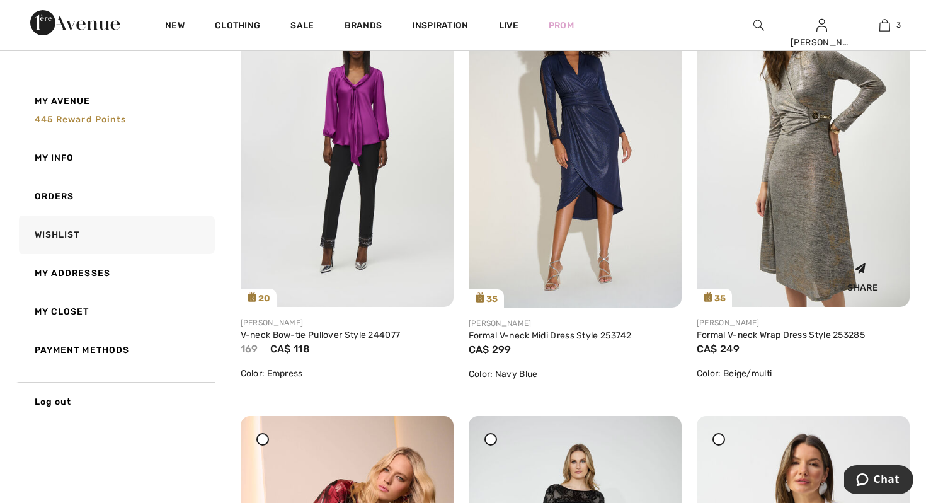
scroll to position [1512, 0]
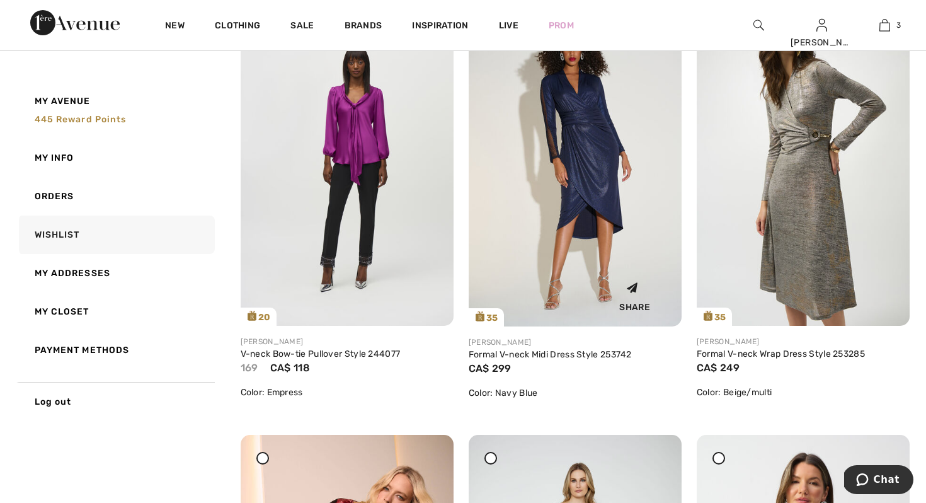
click at [578, 118] on img at bounding box center [575, 165] width 213 height 319
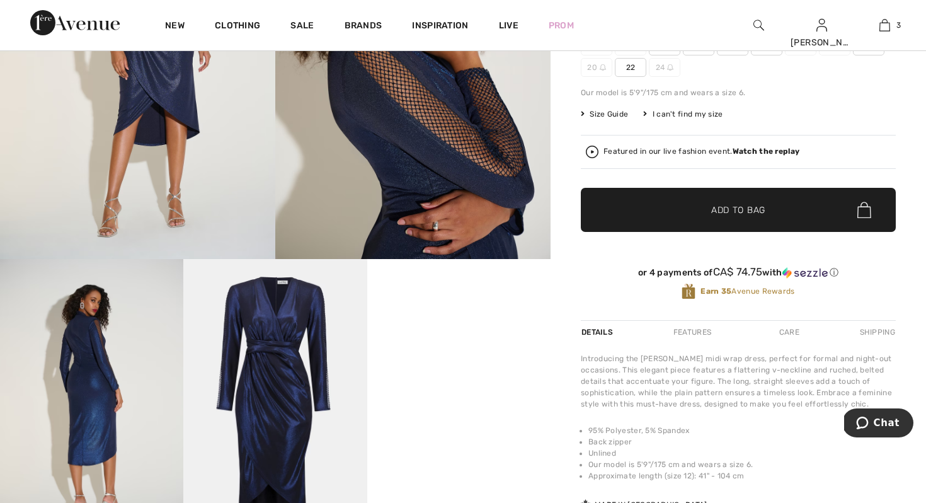
scroll to position [227, 0]
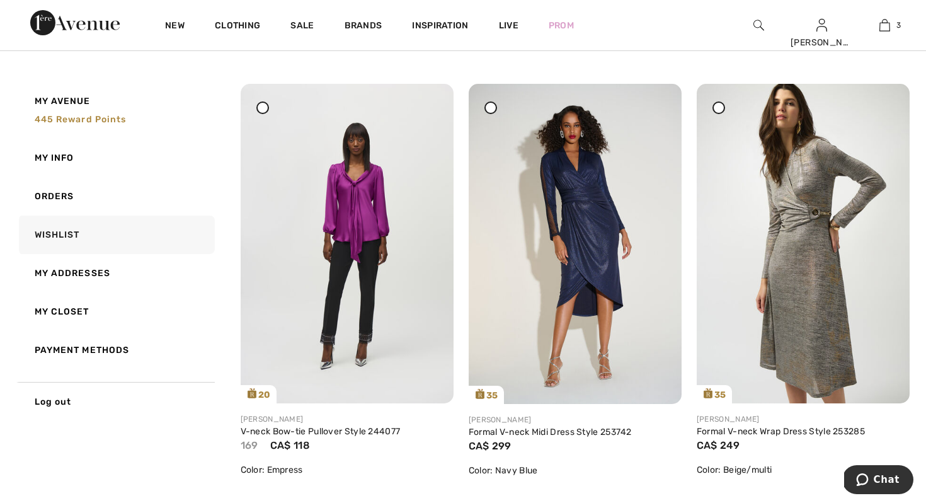
scroll to position [1436, 0]
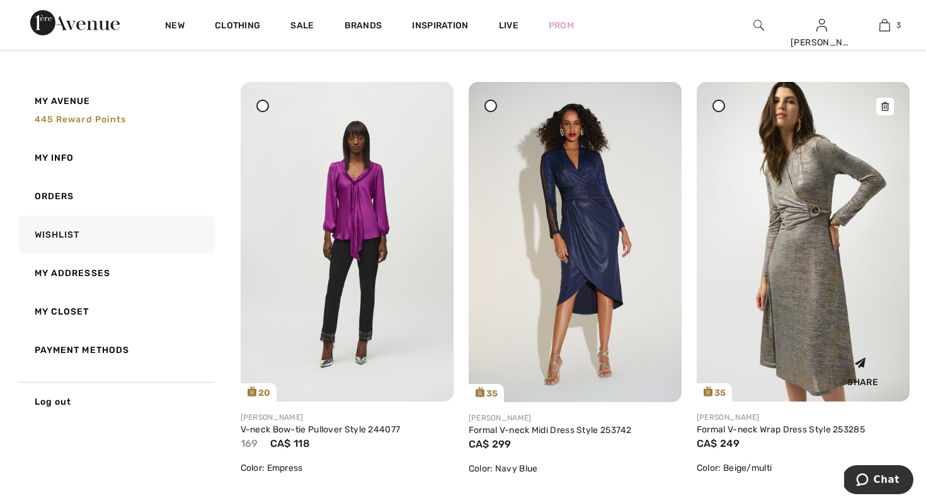
click at [818, 210] on img at bounding box center [803, 241] width 213 height 319
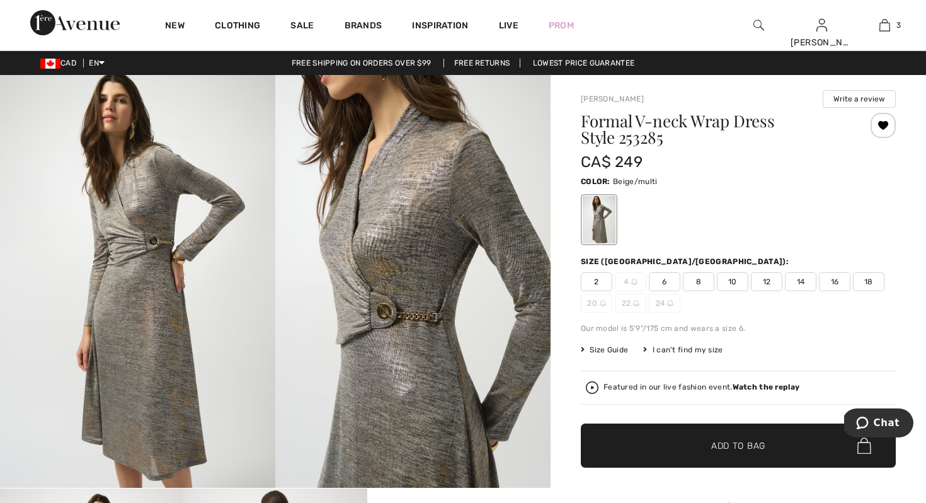
click at [753, 387] on strong "Watch the replay" at bounding box center [765, 386] width 67 height 9
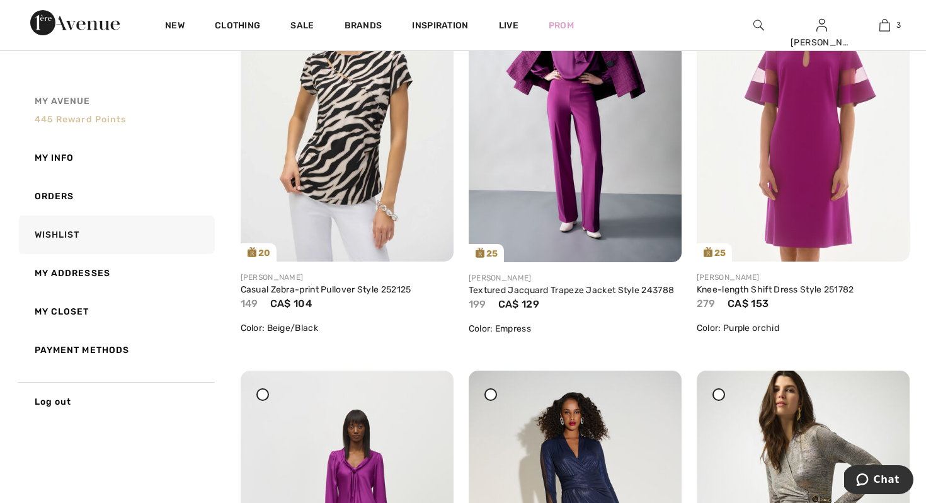
scroll to position [1134, 0]
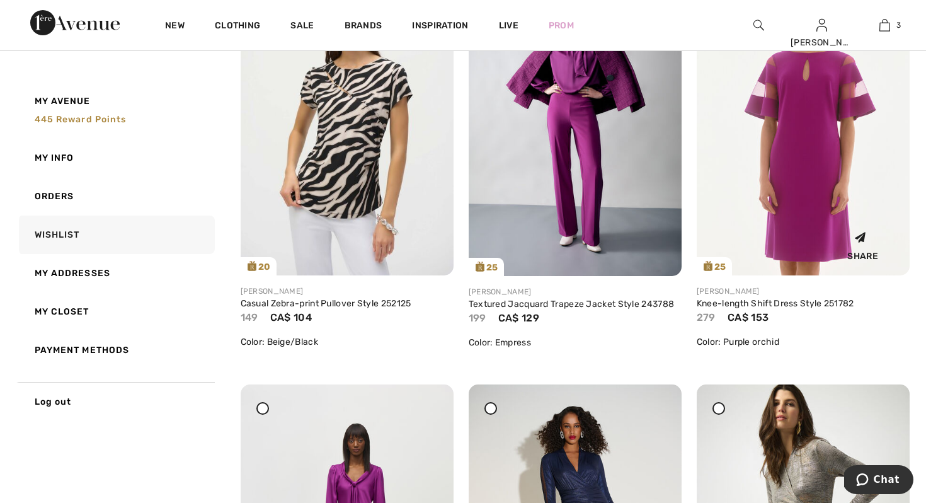
click at [845, 166] on img at bounding box center [803, 116] width 213 height 319
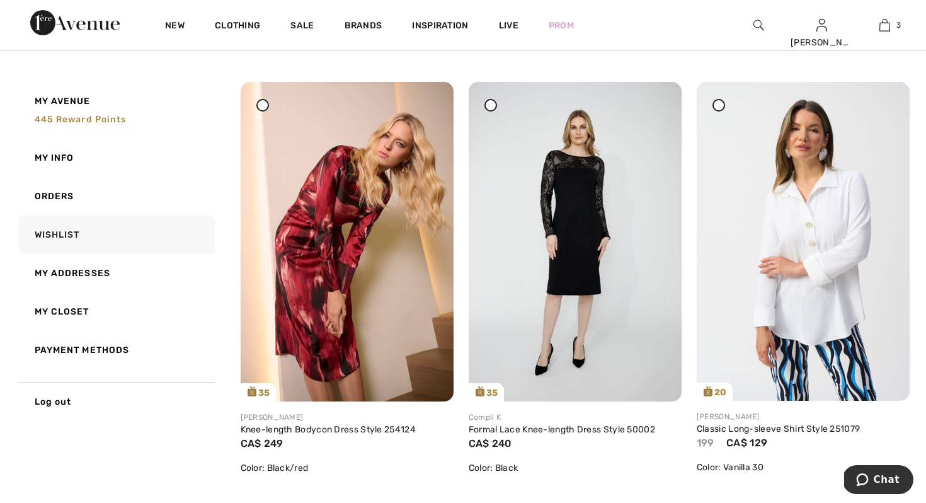
scroll to position [1889, 0]
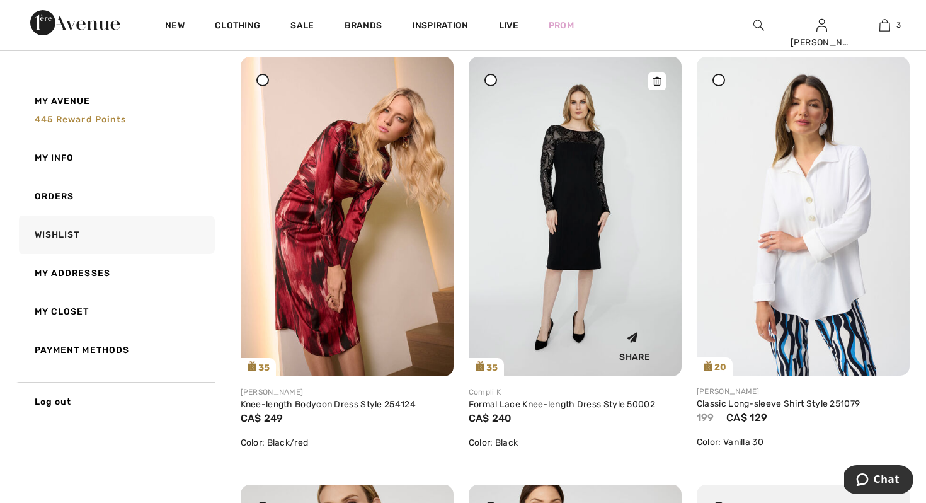
click at [590, 146] on img at bounding box center [575, 216] width 213 height 319
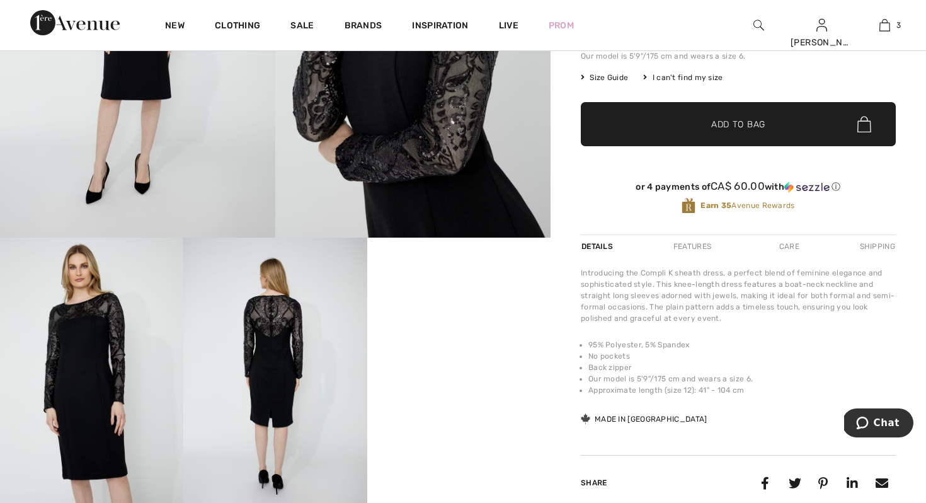
scroll to position [252, 0]
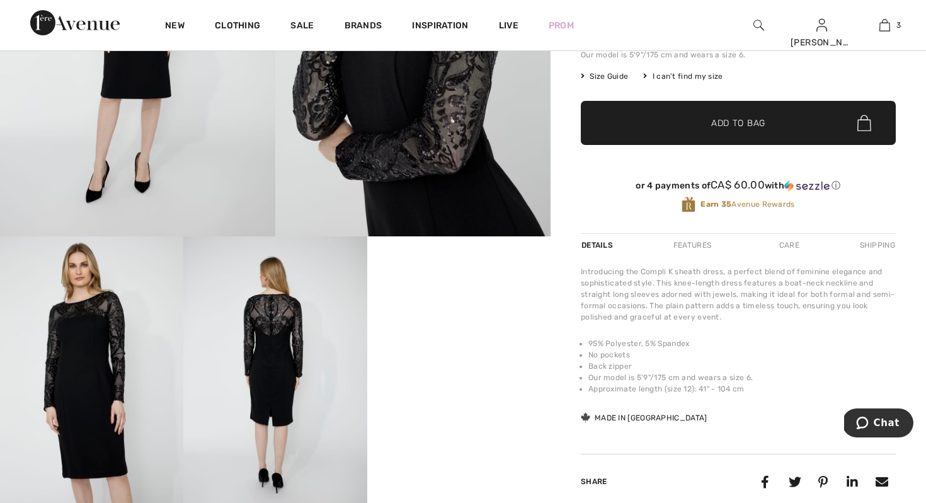
click at [274, 316] on img at bounding box center [274, 373] width 183 height 275
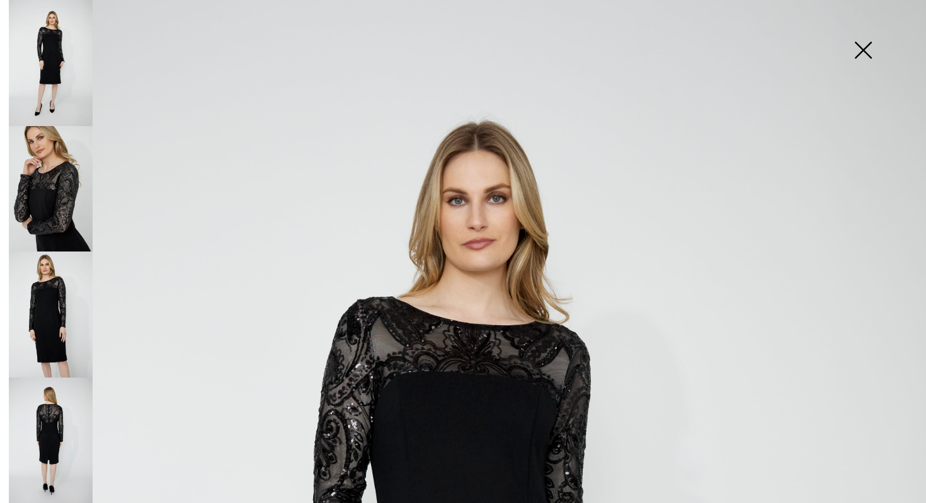
click at [50, 410] on img at bounding box center [51, 440] width 84 height 126
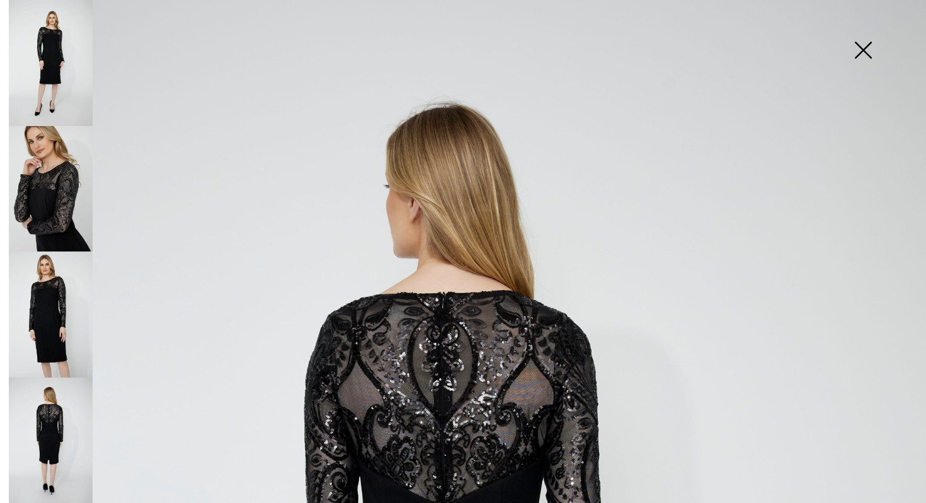
click at [60, 316] on img at bounding box center [51, 314] width 84 height 126
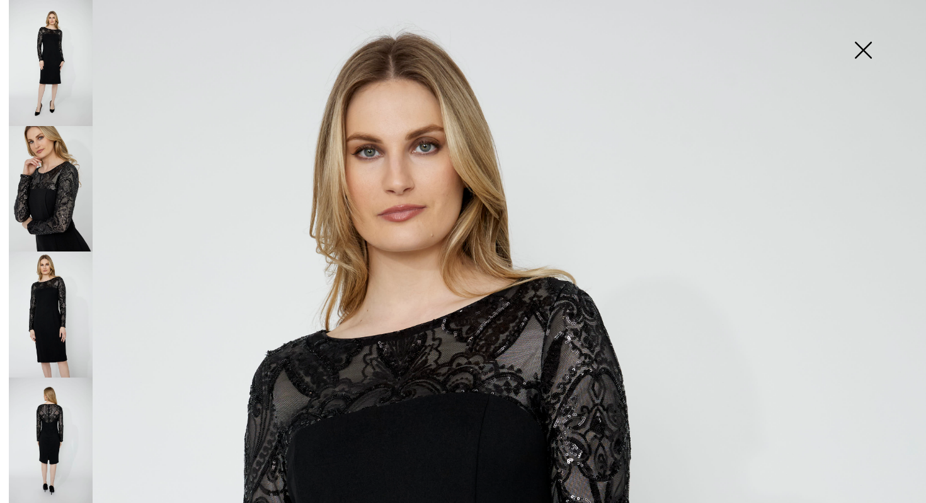
click at [67, 161] on img at bounding box center [51, 189] width 84 height 126
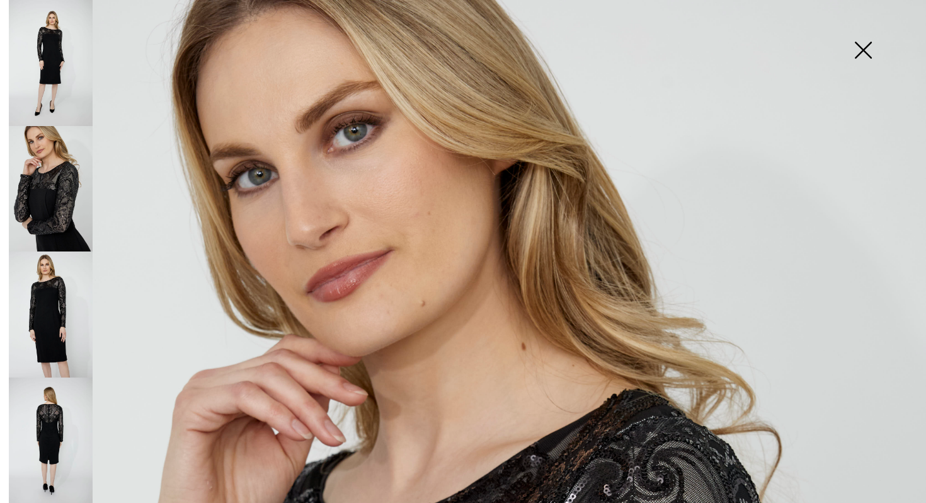
click at [71, 58] on img at bounding box center [51, 63] width 84 height 126
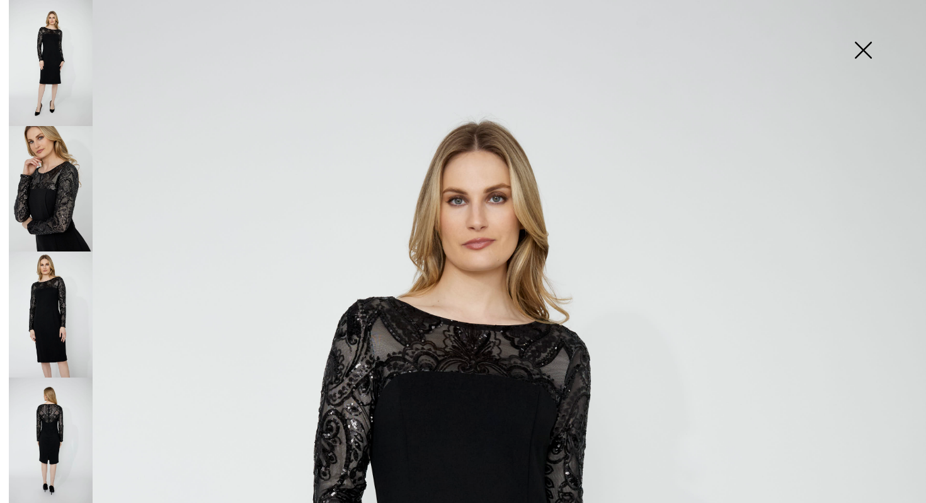
click at [64, 421] on img at bounding box center [51, 440] width 84 height 126
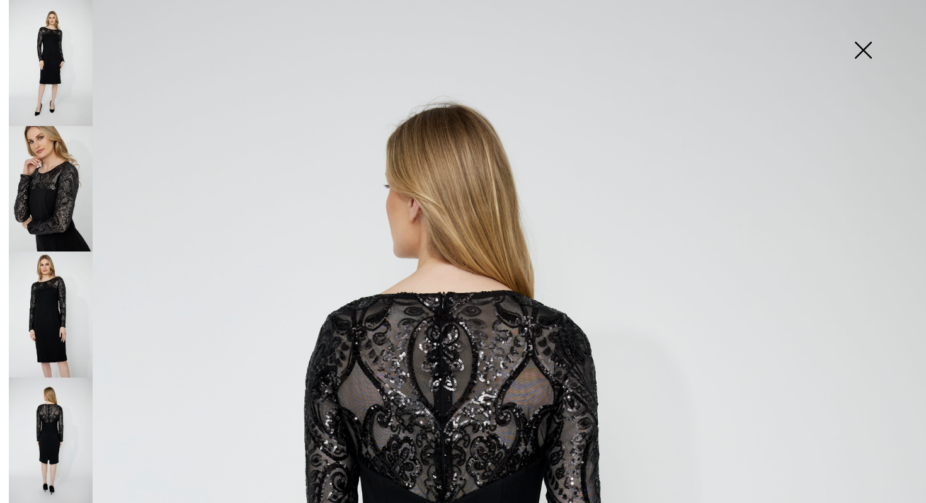
click at [63, 327] on img at bounding box center [51, 314] width 84 height 126
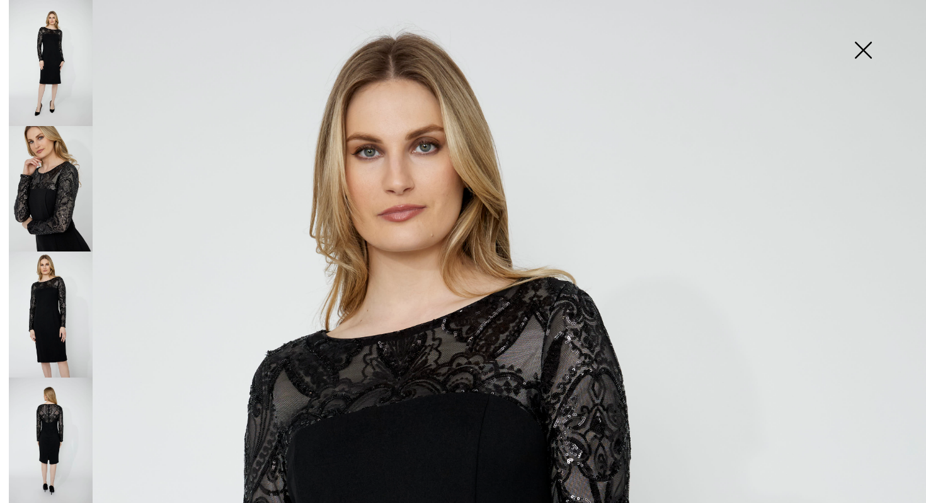
click at [869, 42] on img at bounding box center [862, 51] width 63 height 65
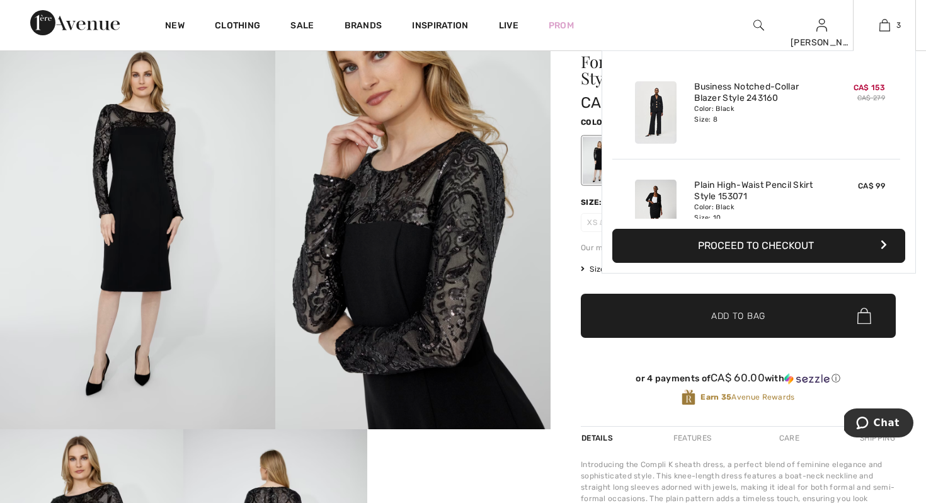
scroll to position [50, 0]
